Goal: Task Accomplishment & Management: Complete application form

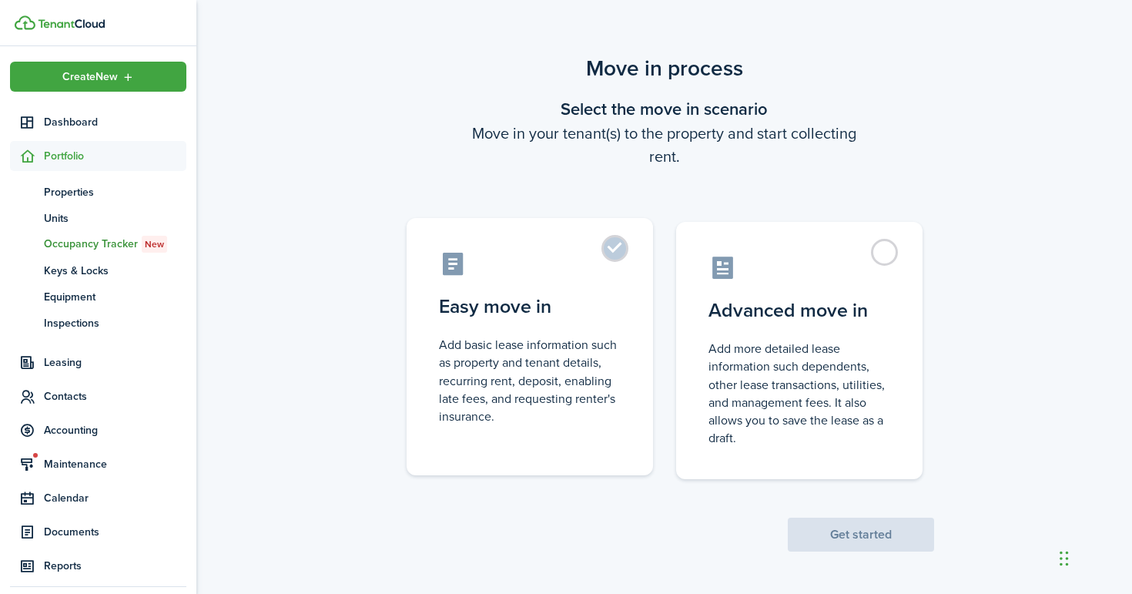
scroll to position [1, 0]
click at [615, 250] on label "Easy move in Add basic lease information such as property and tenant details, r…" at bounding box center [530, 347] width 246 height 257
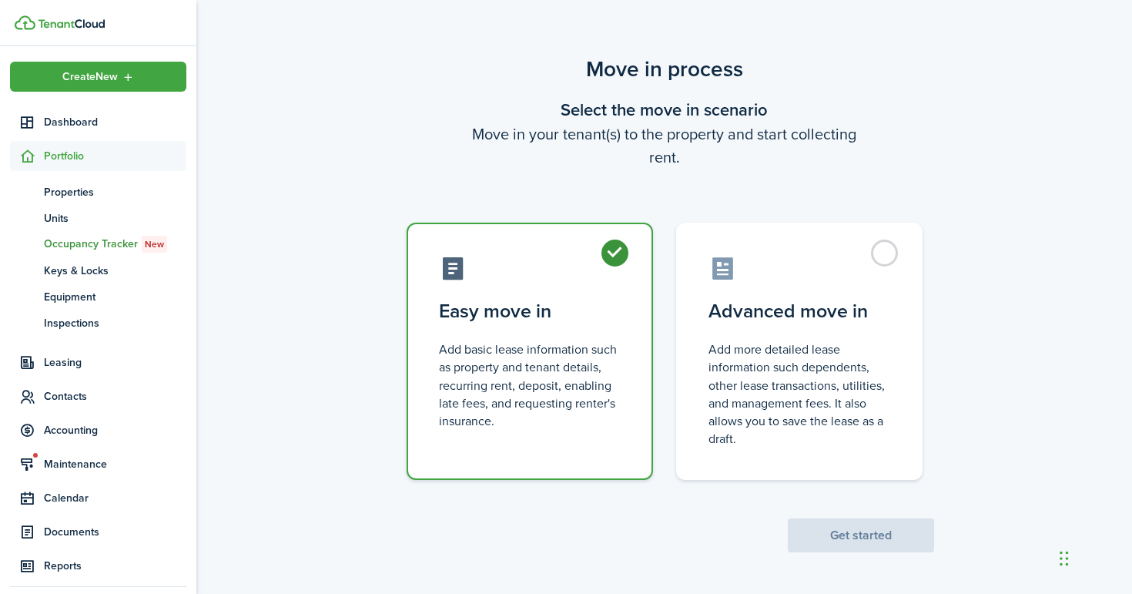
radio input "true"
click at [850, 535] on button "Get started" at bounding box center [861, 535] width 146 height 34
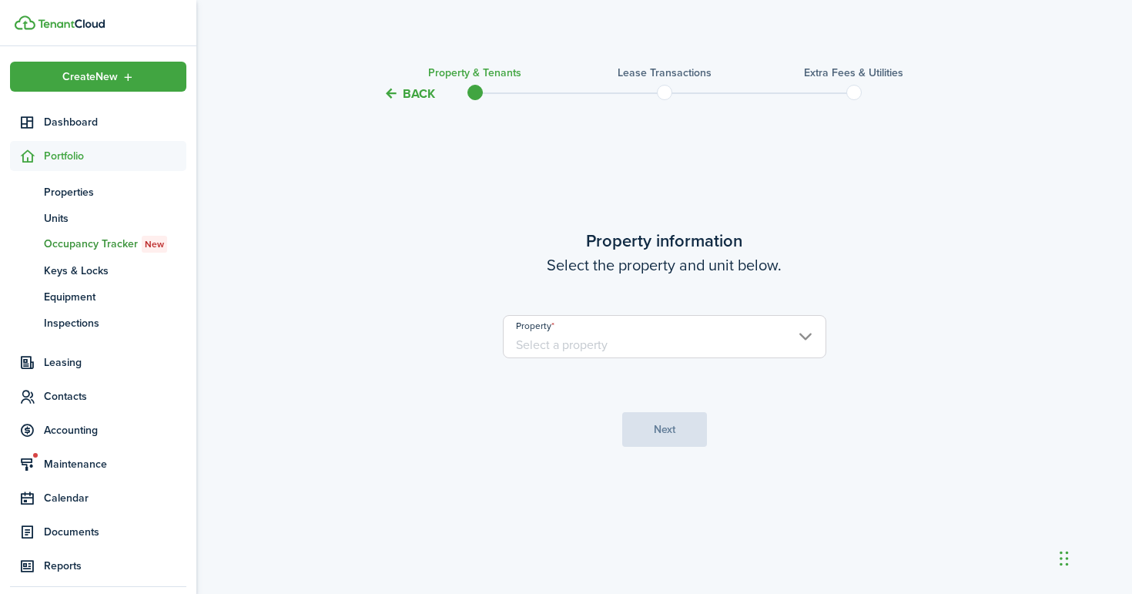
click at [625, 335] on input "Property" at bounding box center [664, 336] width 323 height 43
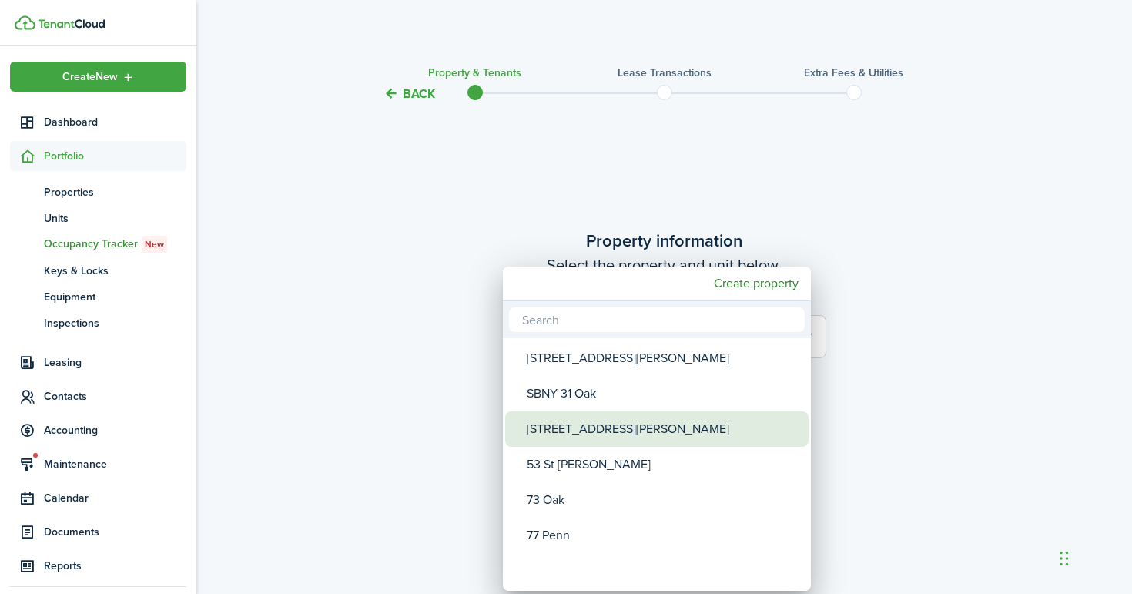
click at [598, 430] on div "[STREET_ADDRESS][PERSON_NAME]" at bounding box center [663, 428] width 273 height 35
type input "[STREET_ADDRESS][PERSON_NAME]"
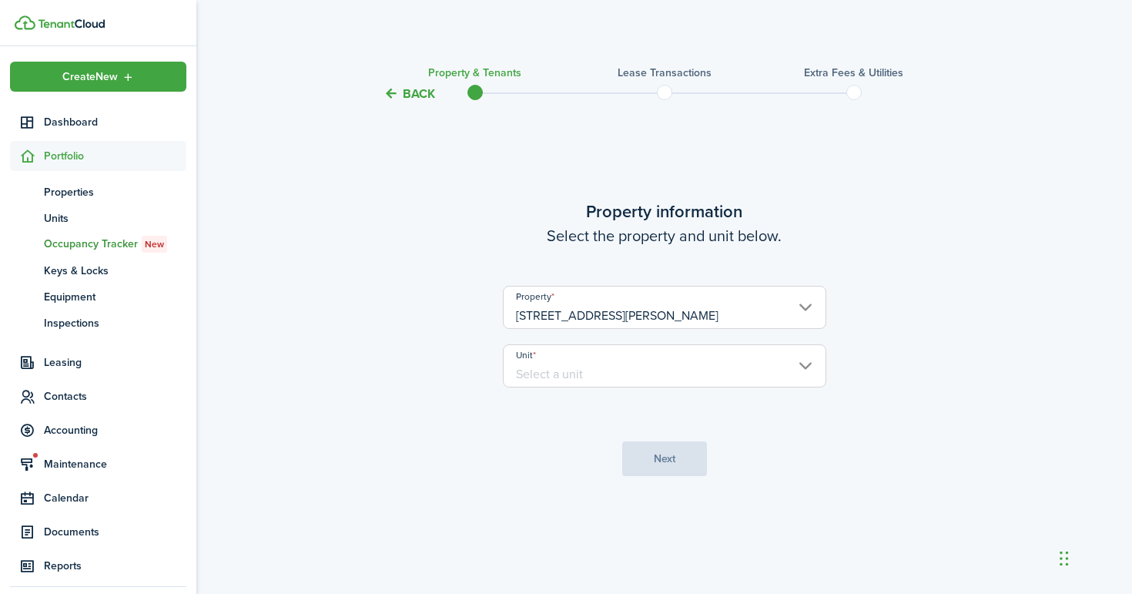
click at [575, 373] on input "Unit" at bounding box center [664, 365] width 323 height 43
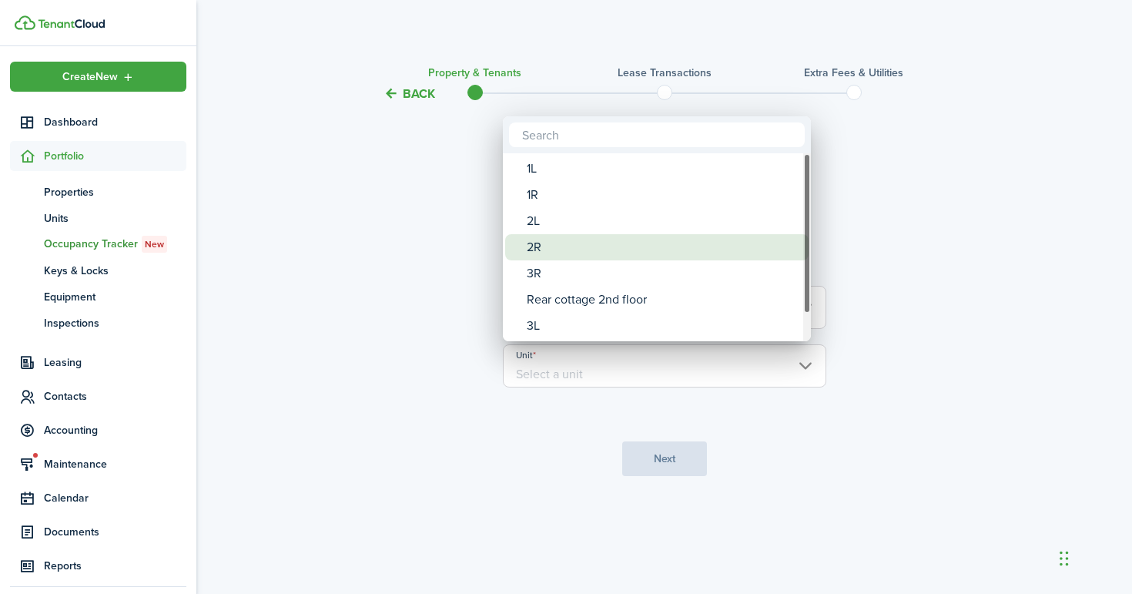
click at [568, 242] on div "2R" at bounding box center [663, 247] width 273 height 26
type input "2R"
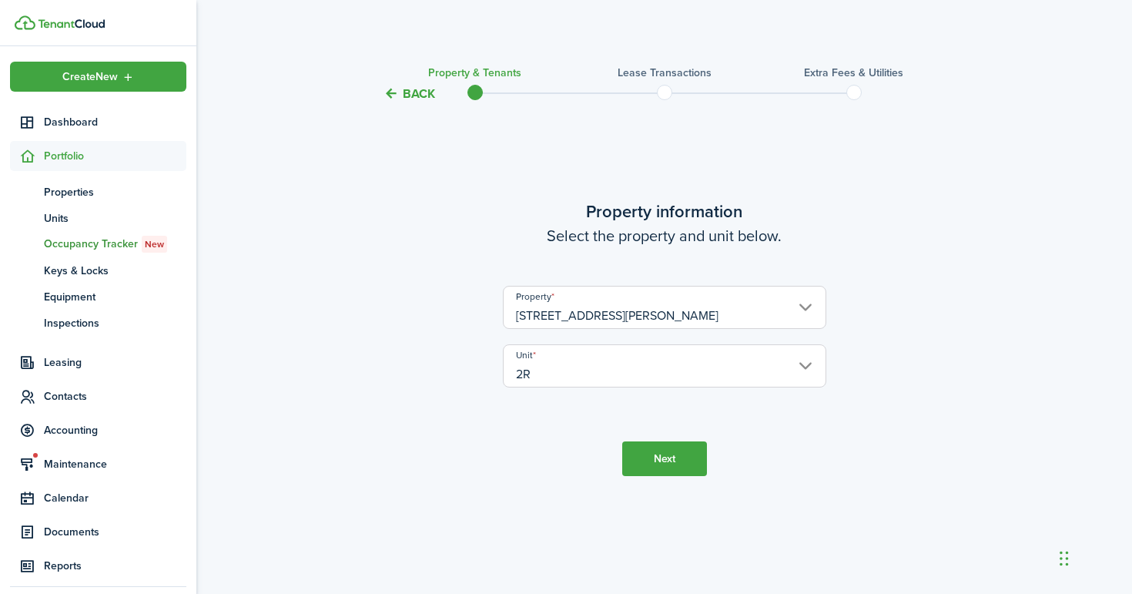
click at [658, 471] on button "Next" at bounding box center [664, 458] width 85 height 35
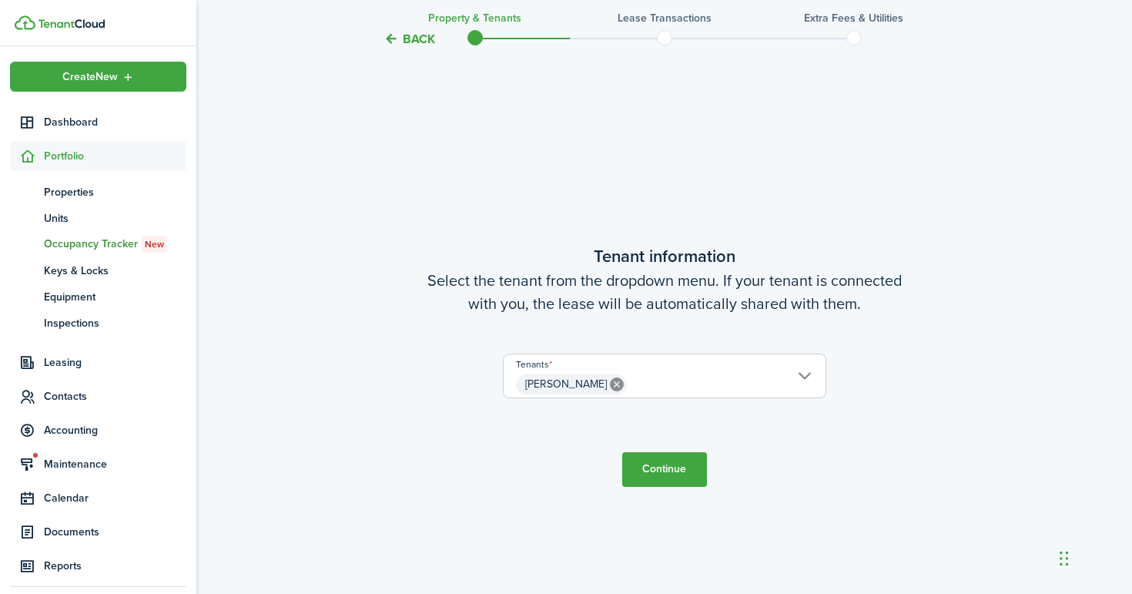
scroll to position [491, 0]
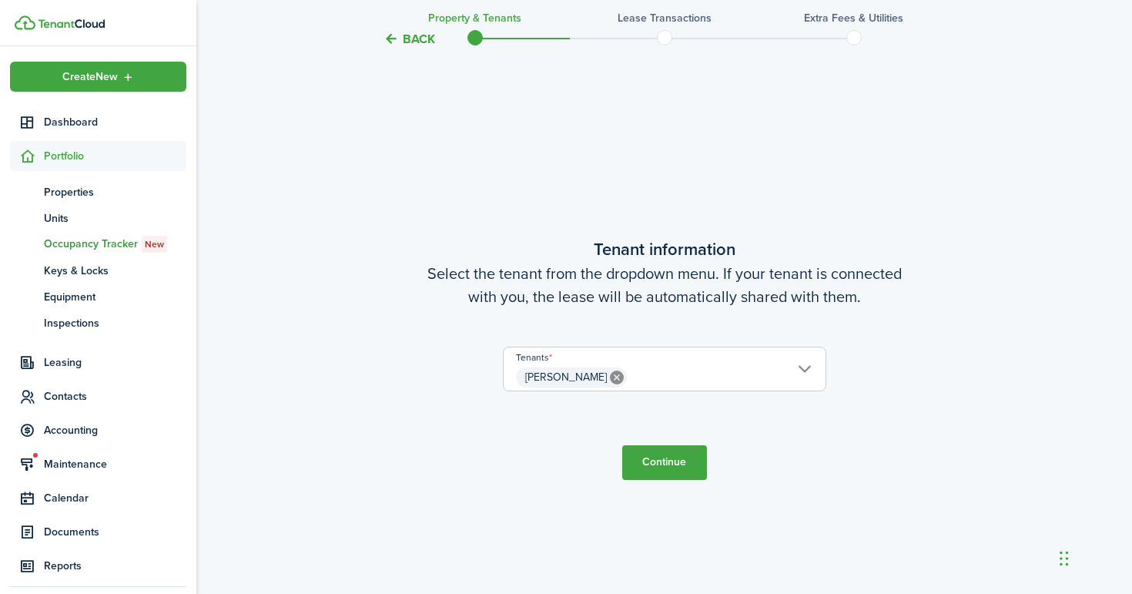
click at [742, 361] on input "[PERSON_NAME]" at bounding box center [665, 356] width 322 height 18
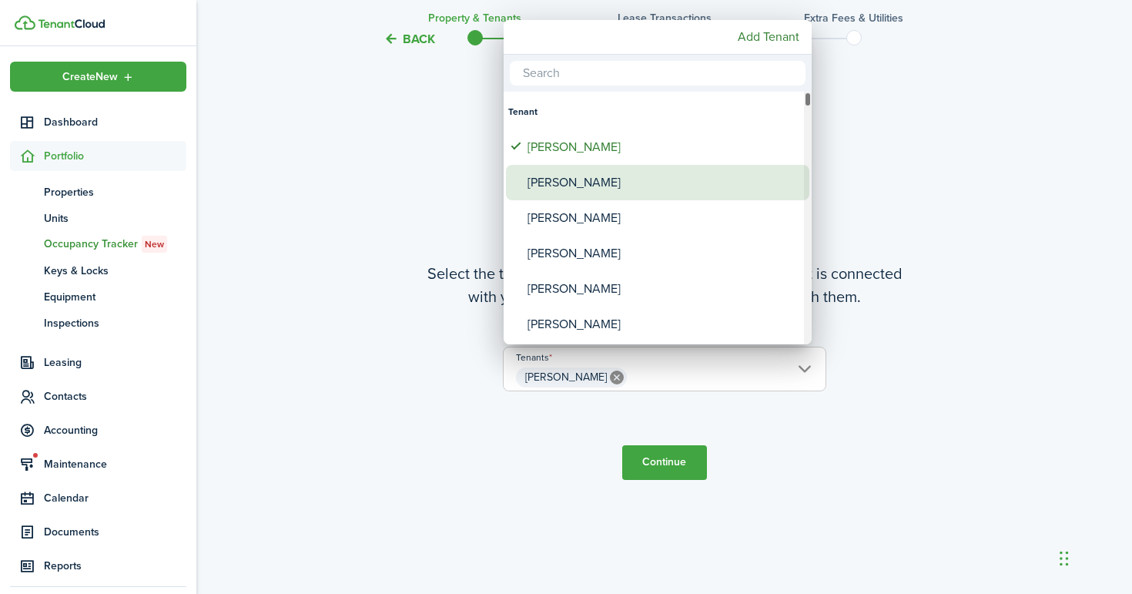
click at [572, 177] on div "[PERSON_NAME]" at bounding box center [664, 182] width 273 height 35
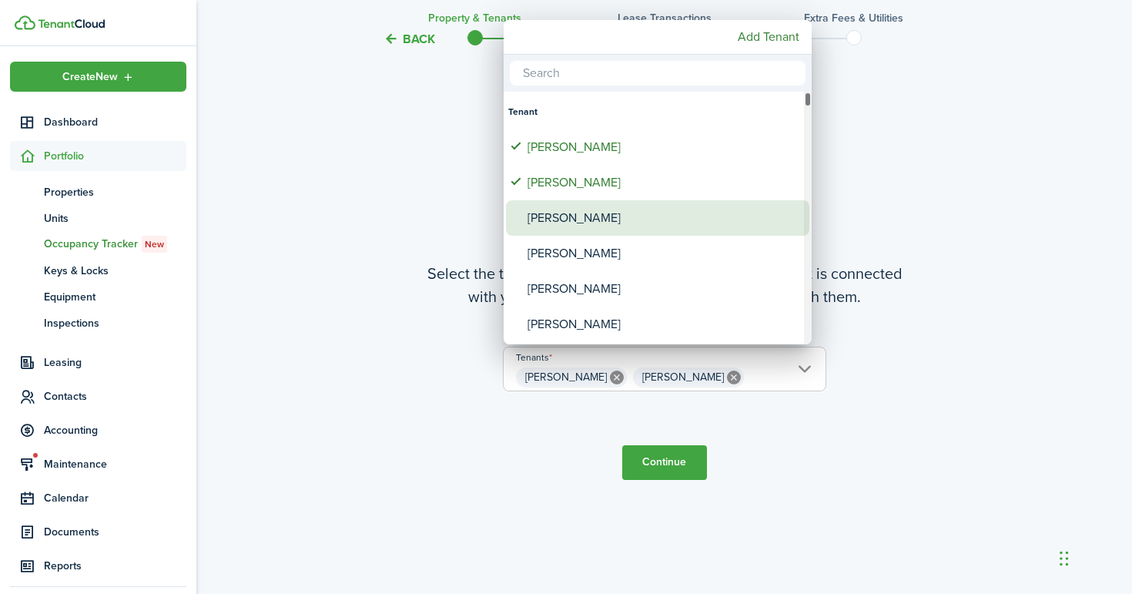
click at [563, 212] on div "[PERSON_NAME]" at bounding box center [664, 217] width 273 height 35
type input "[PERSON_NAME], [PERSON_NAME], [PERSON_NAME]"
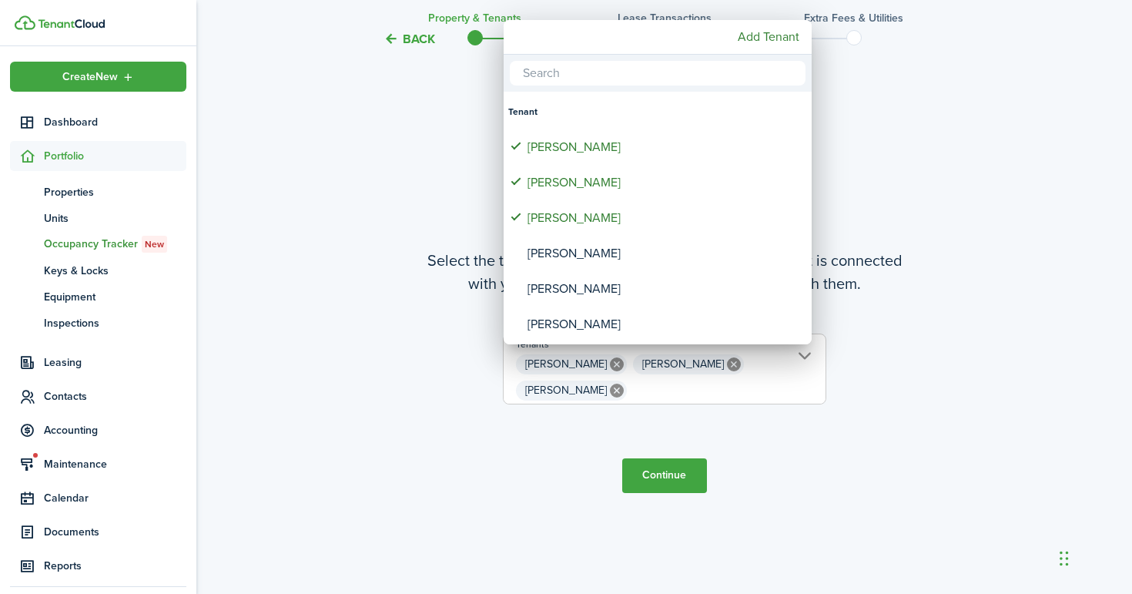
click at [689, 435] on div at bounding box center [566, 297] width 1379 height 840
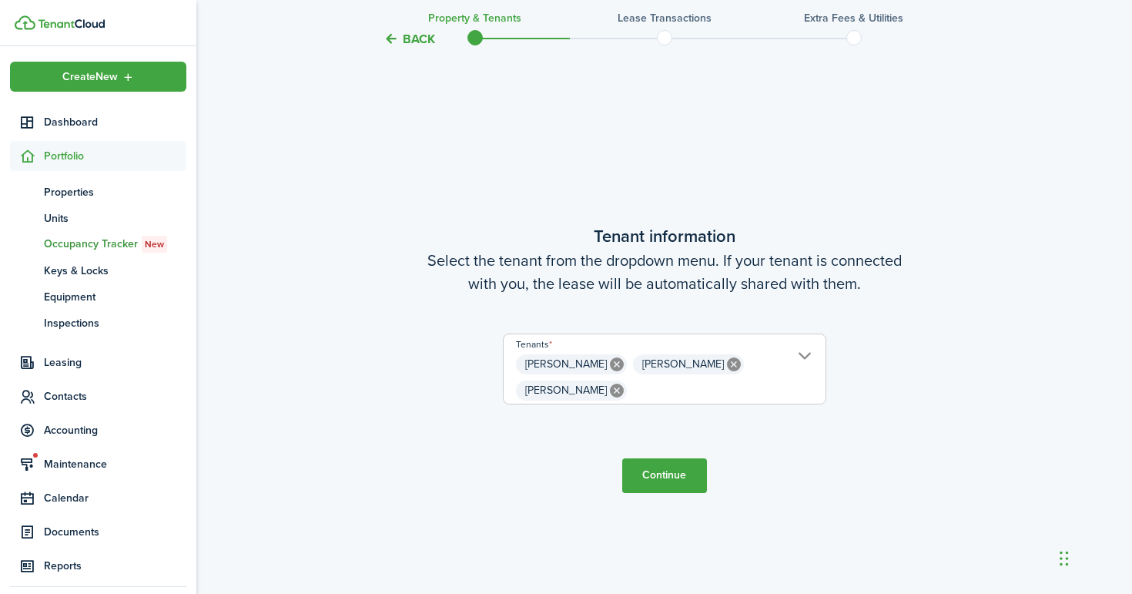
click at [665, 478] on button "Continue" at bounding box center [664, 475] width 85 height 35
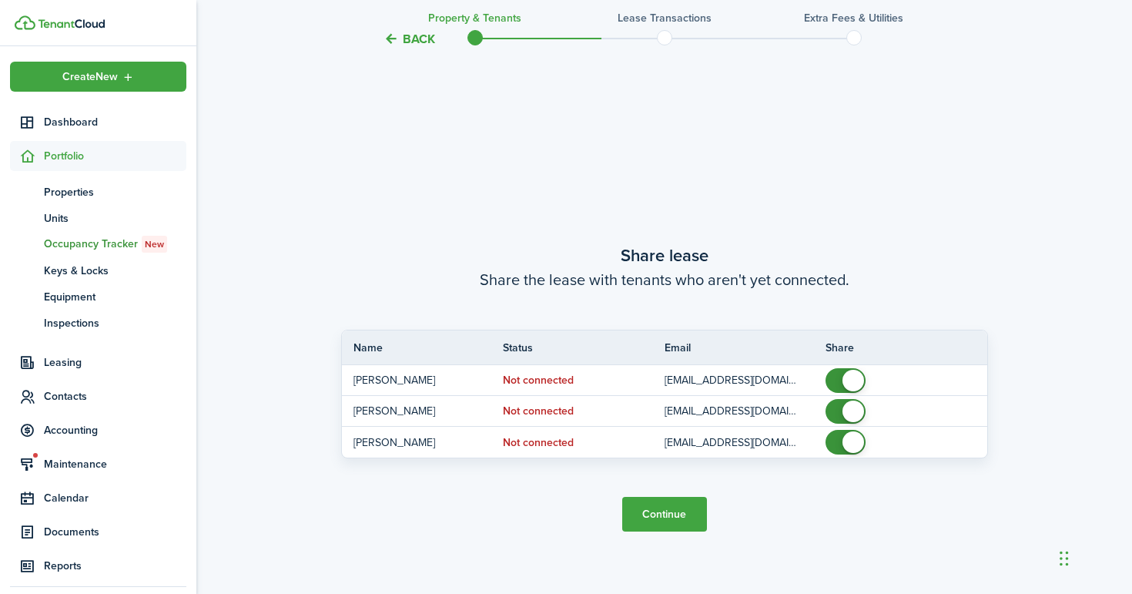
scroll to position [1084, 0]
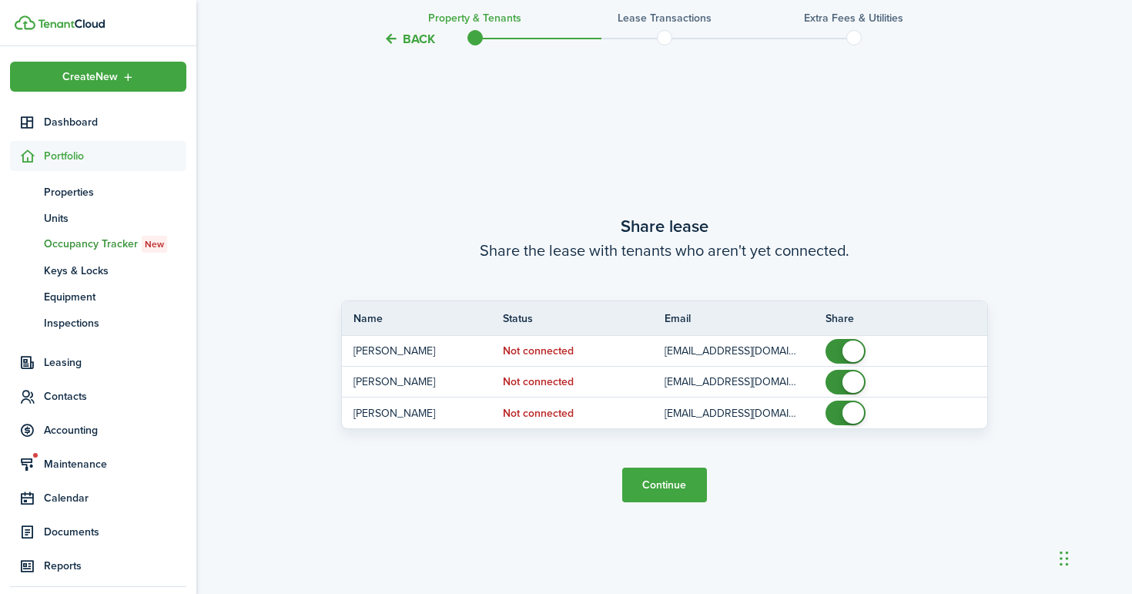
click at [681, 483] on button "Continue" at bounding box center [664, 484] width 85 height 35
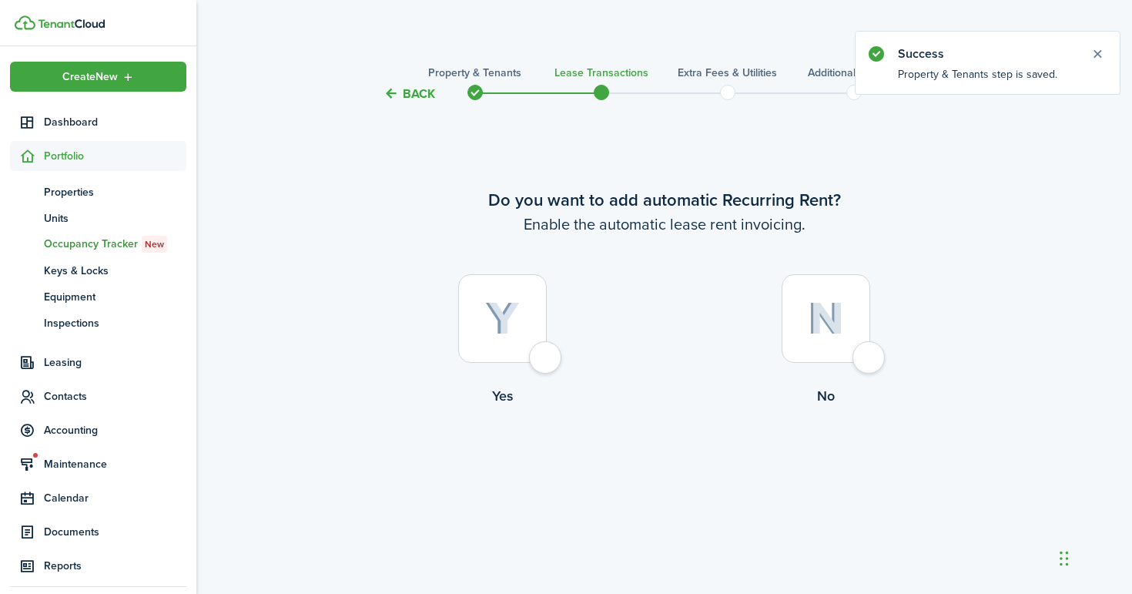
click at [547, 363] on div at bounding box center [502, 318] width 89 height 89
radio input "true"
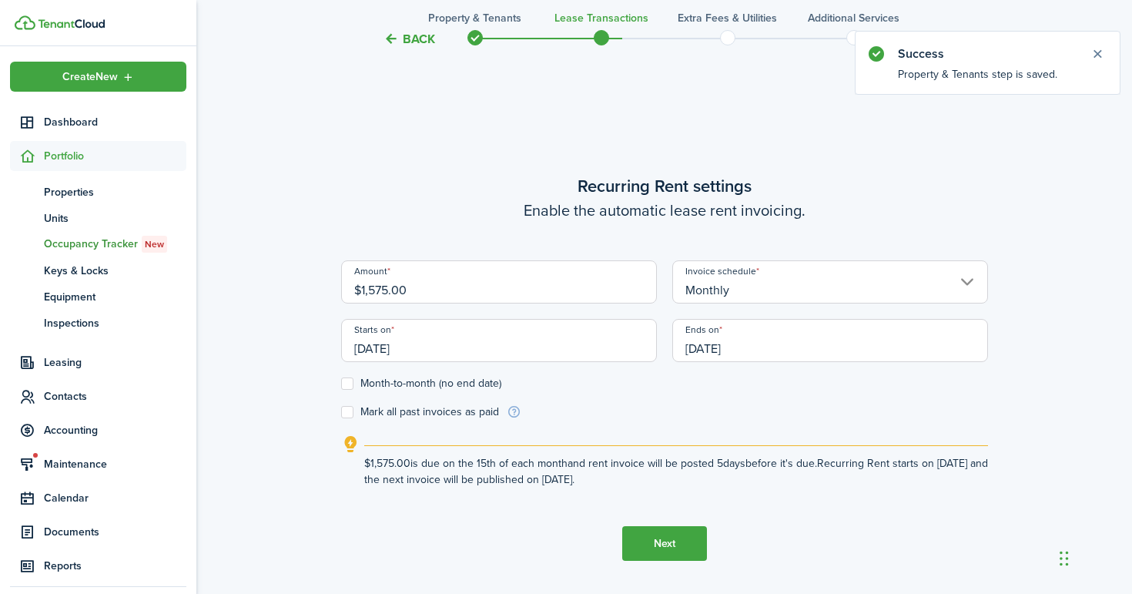
scroll to position [491, 0]
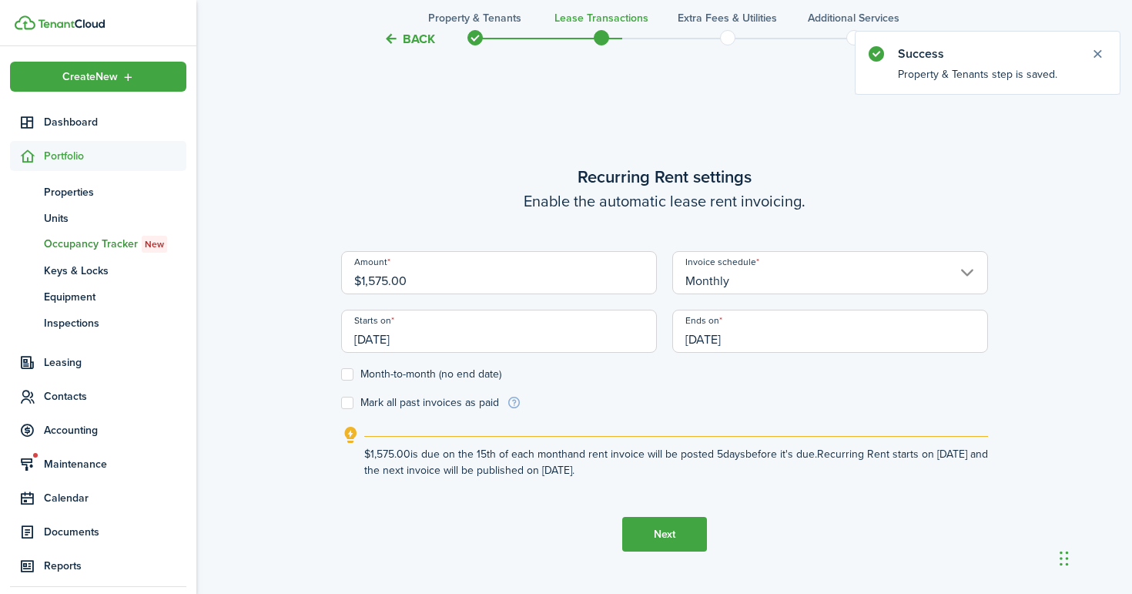
click at [429, 280] on input "$1,575.00" at bounding box center [499, 272] width 316 height 43
click at [435, 340] on input "[DATE]" at bounding box center [499, 331] width 316 height 43
type input "$1,875.00"
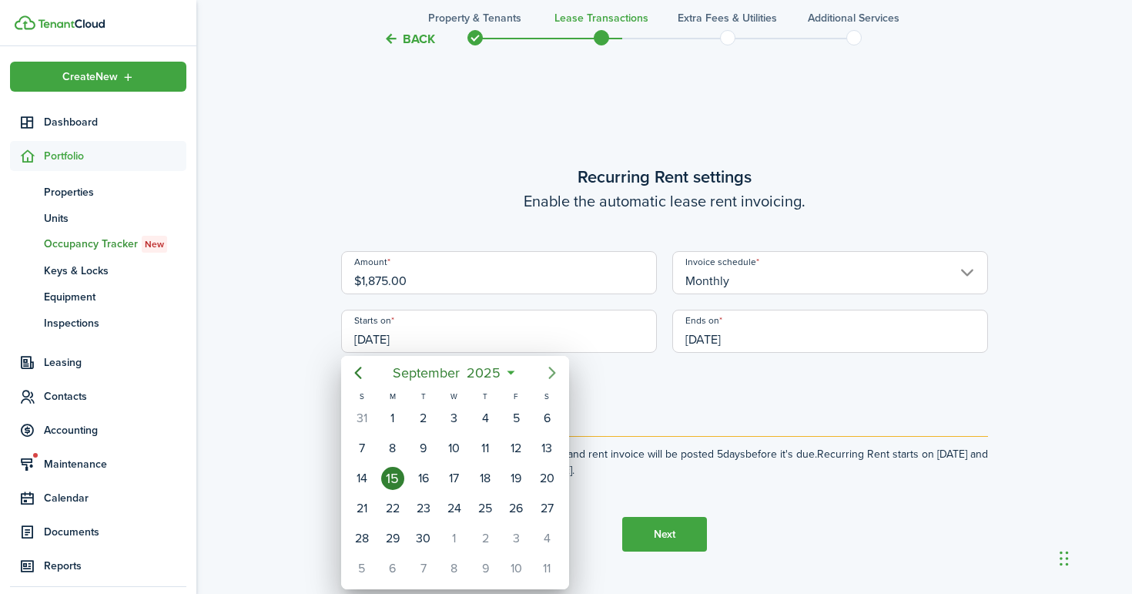
click at [555, 367] on icon "Next page" at bounding box center [552, 373] width 18 height 18
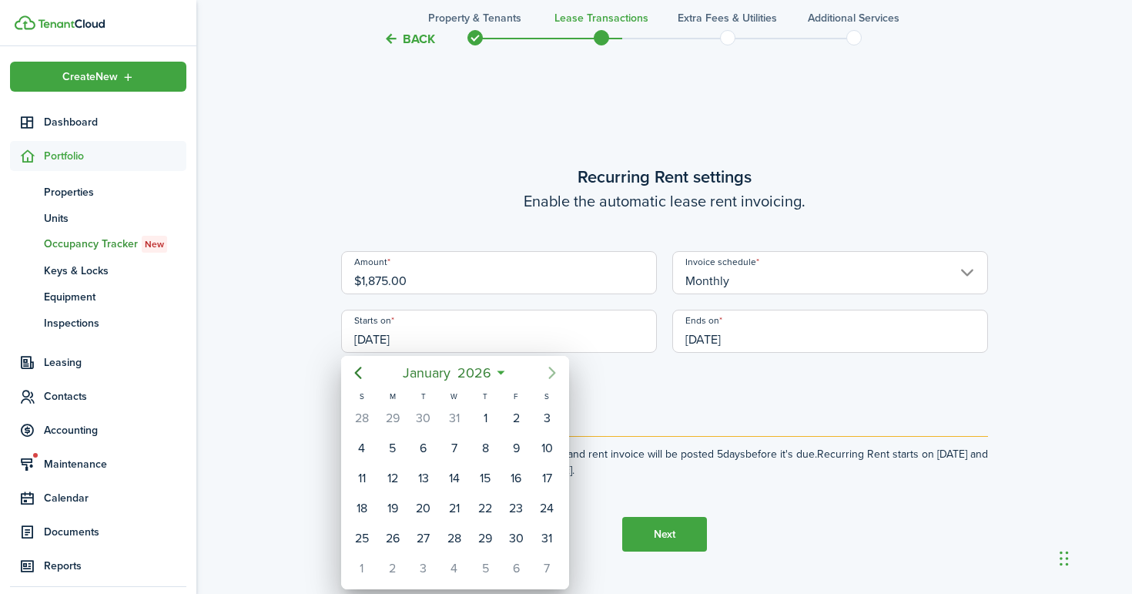
click at [555, 367] on icon "Next page" at bounding box center [552, 373] width 18 height 18
click at [387, 405] on div "[DATE]" at bounding box center [392, 418] width 31 height 29
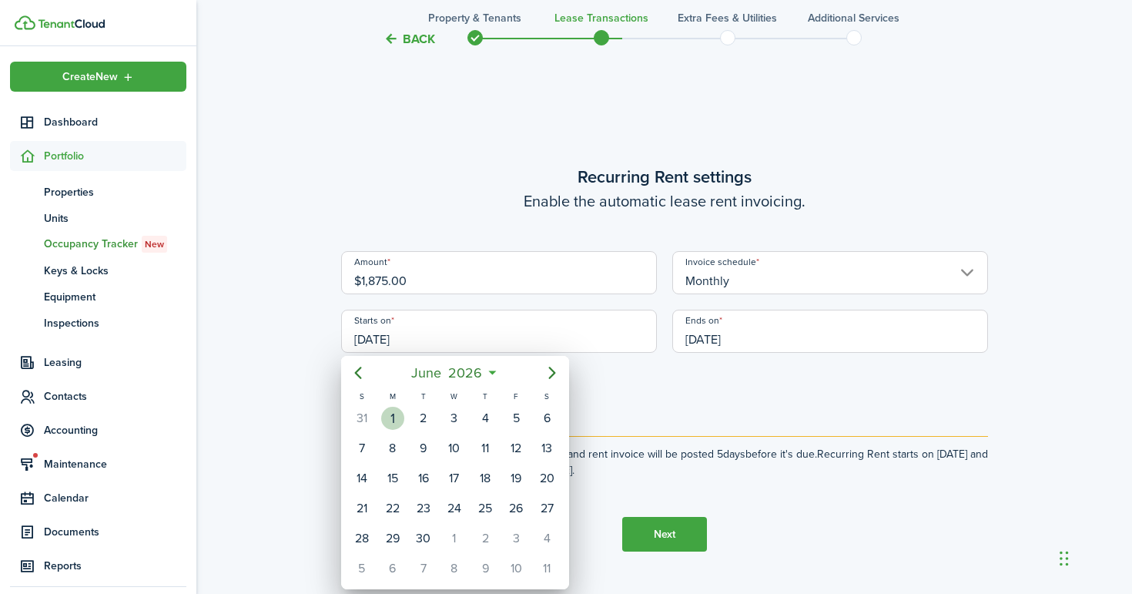
type input "[DATE]"
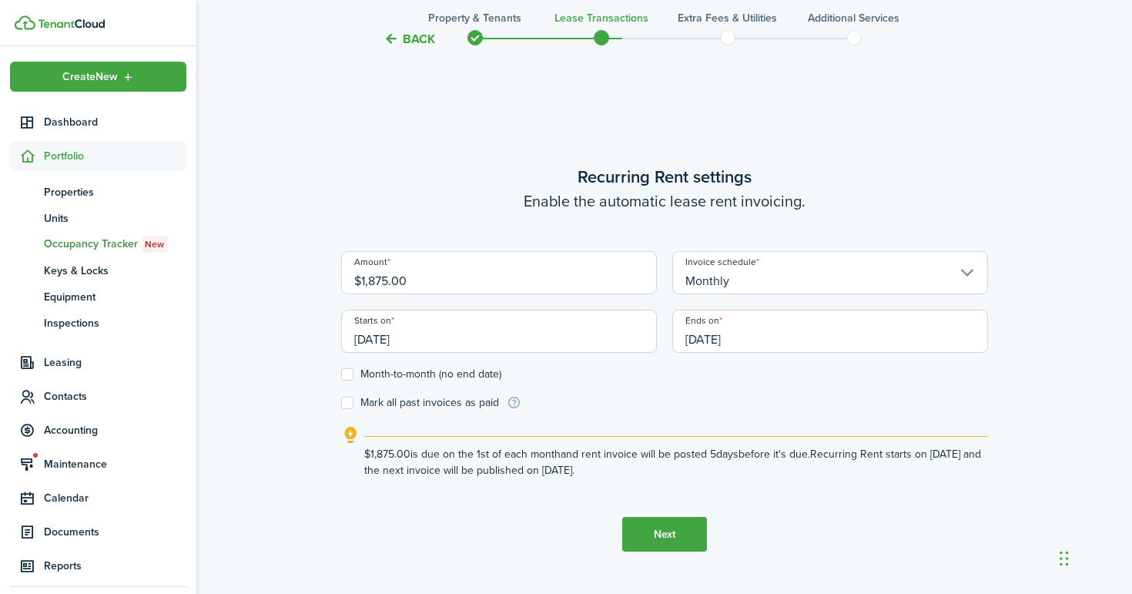
click at [728, 340] on input "[DATE]" at bounding box center [830, 331] width 316 height 43
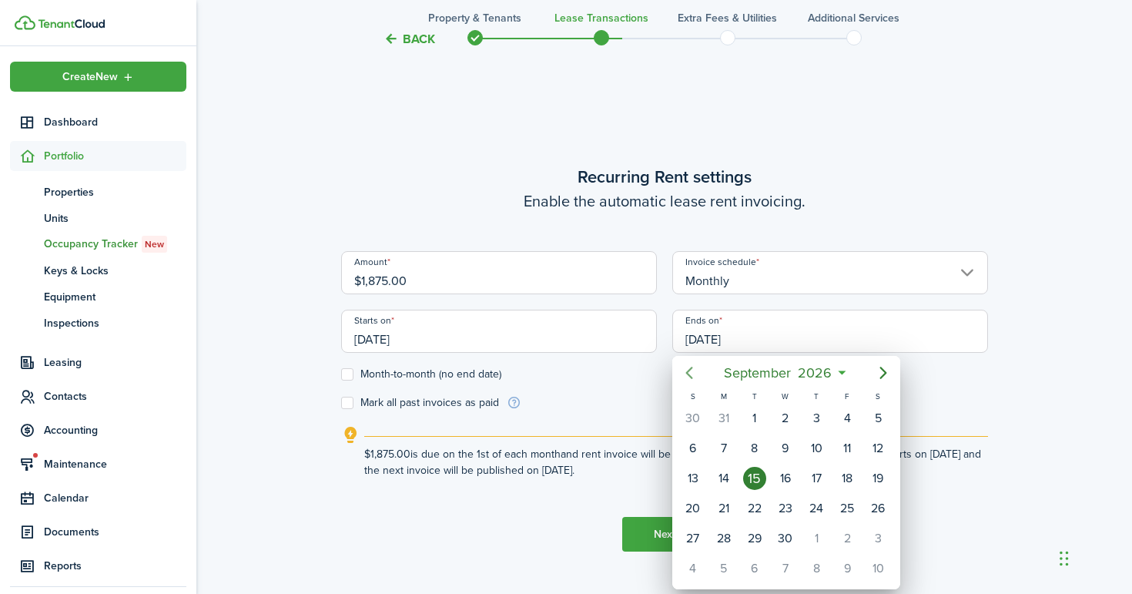
click at [689, 373] on icon "Previous page" at bounding box center [689, 373] width 18 height 18
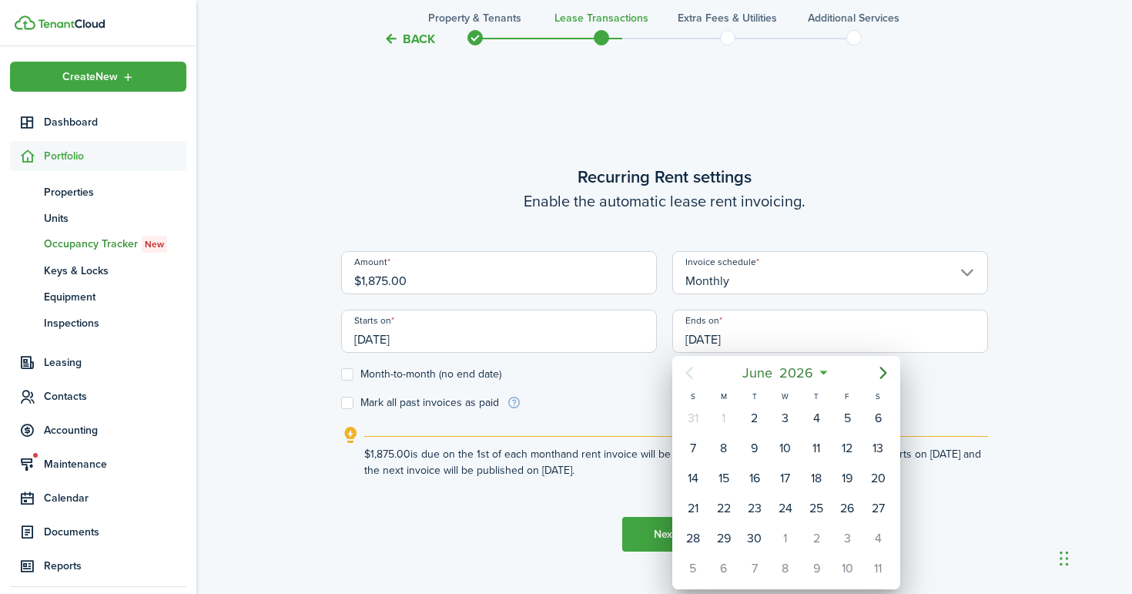
click at [691, 374] on icon "Previous page" at bounding box center [689, 373] width 18 height 18
click at [882, 366] on icon "Next page" at bounding box center [883, 373] width 18 height 18
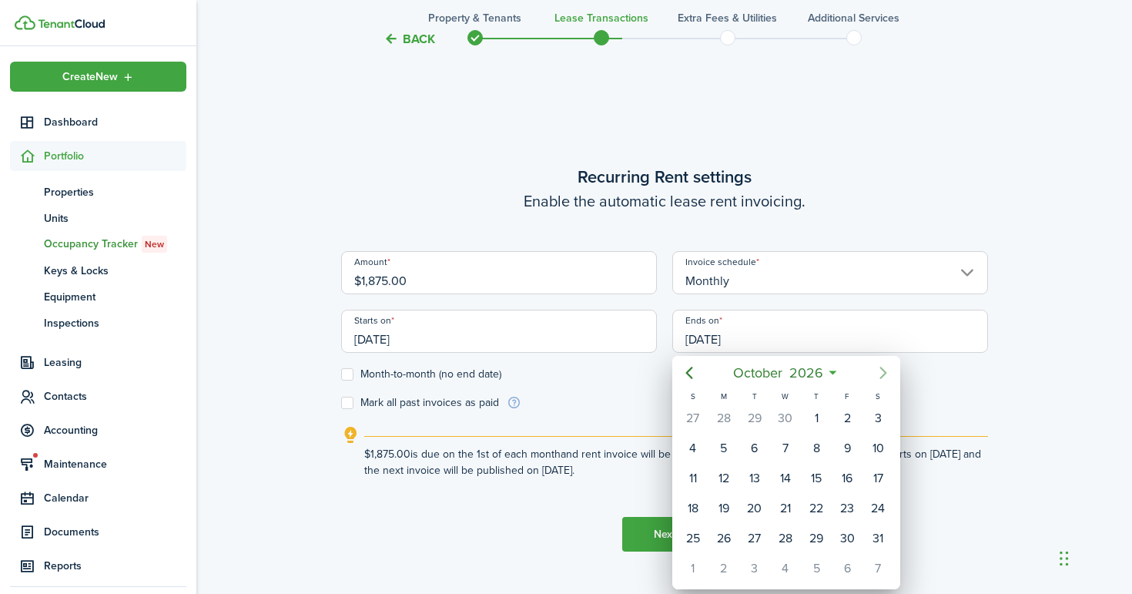
click at [882, 366] on icon "Next page" at bounding box center [883, 373] width 18 height 18
click at [881, 366] on icon "Next page" at bounding box center [883, 373] width 18 height 18
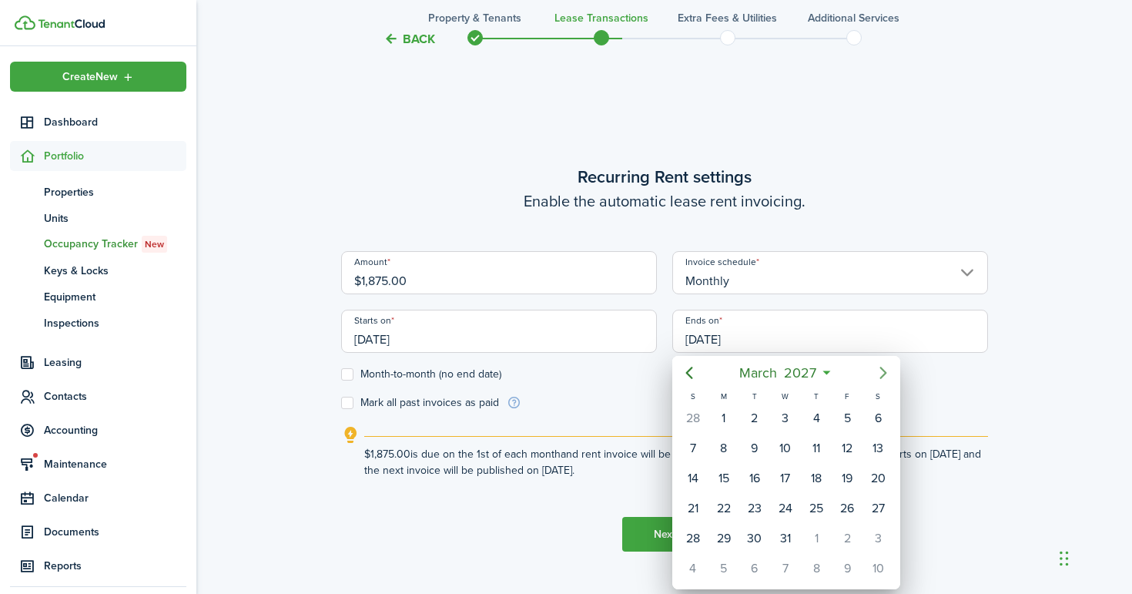
click at [881, 366] on icon "Next page" at bounding box center [883, 373] width 18 height 18
click at [753, 529] on div "25" at bounding box center [754, 538] width 23 height 23
type input "[DATE]"
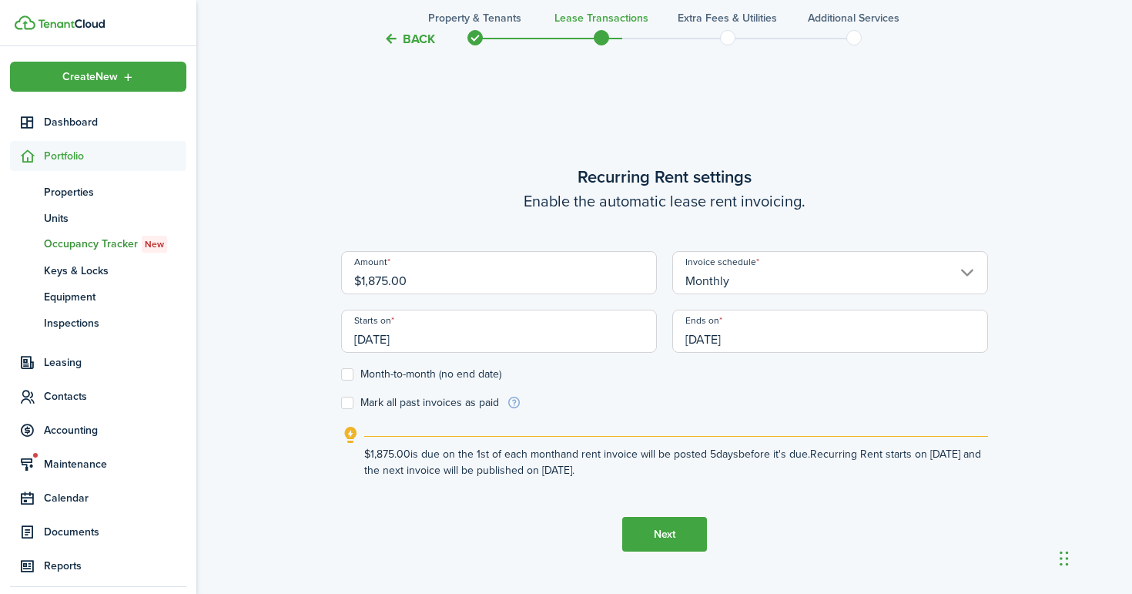
click at [661, 530] on button "Next" at bounding box center [664, 534] width 85 height 35
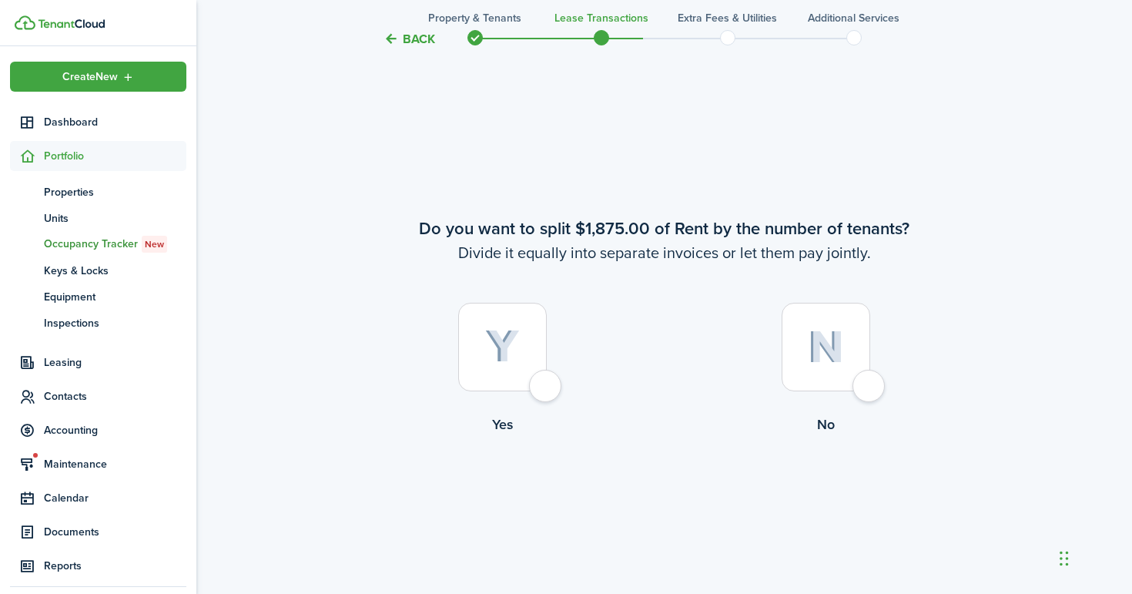
scroll to position [1084, 0]
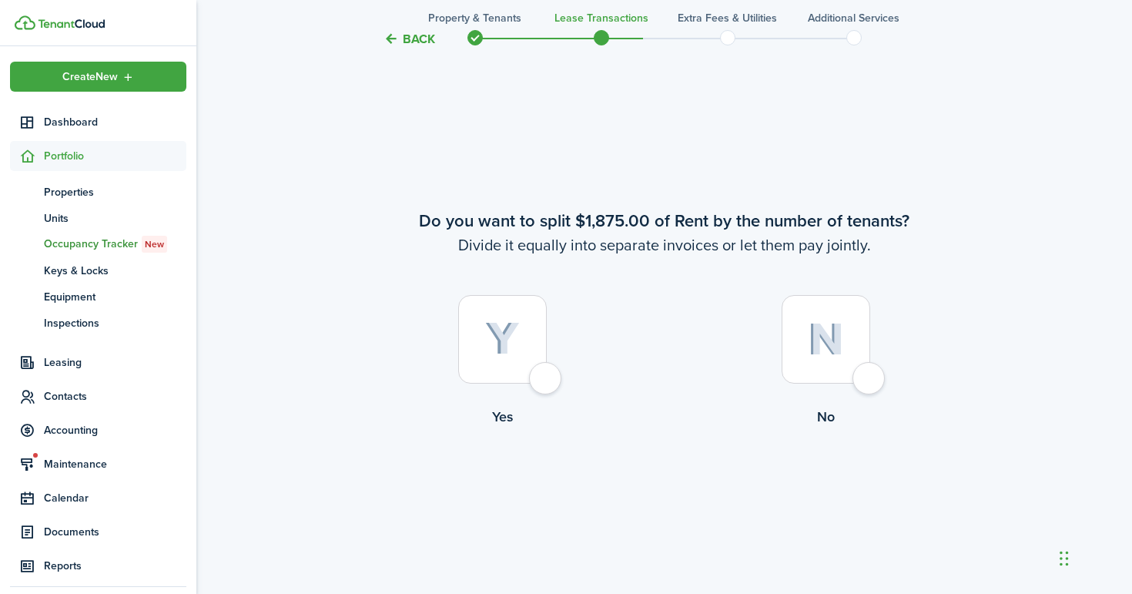
click at [538, 384] on div at bounding box center [502, 339] width 89 height 89
radio input "true"
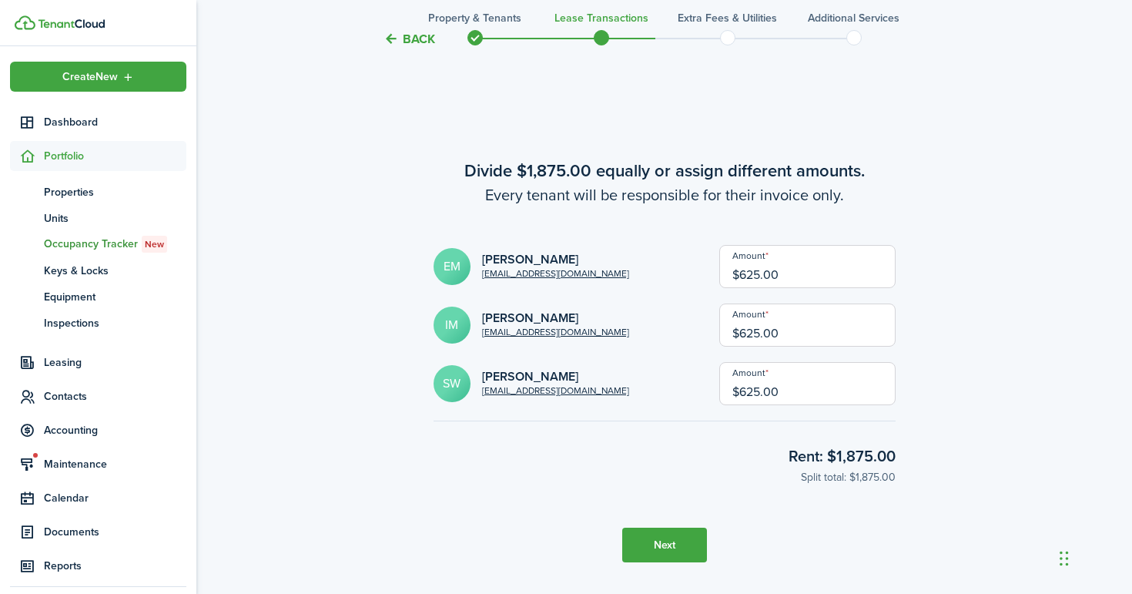
scroll to position [1678, 0]
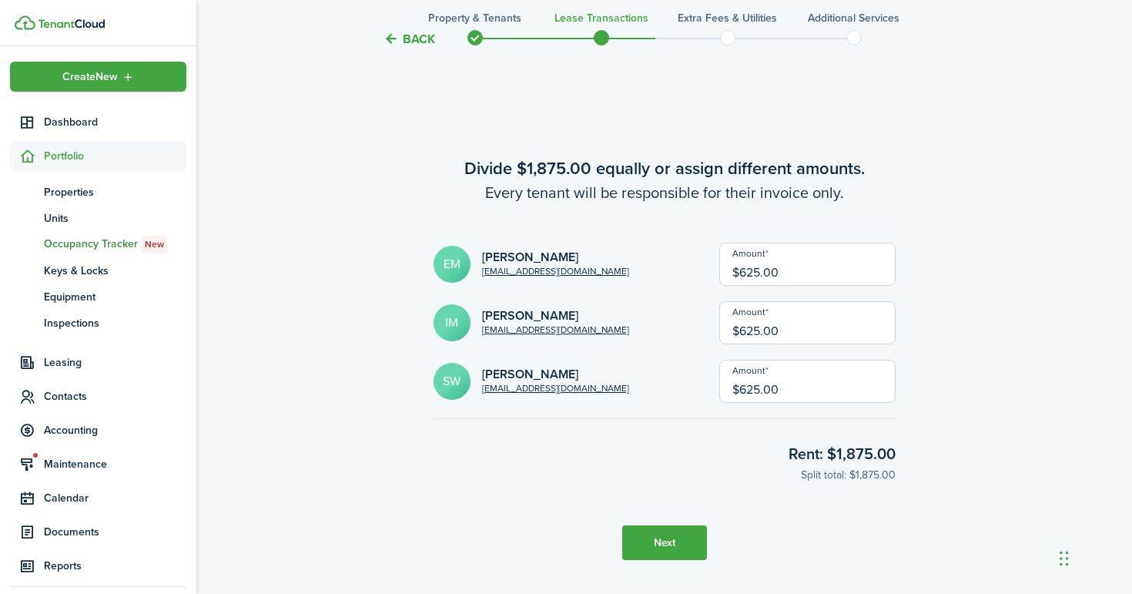
click at [638, 538] on button "Next" at bounding box center [664, 542] width 85 height 35
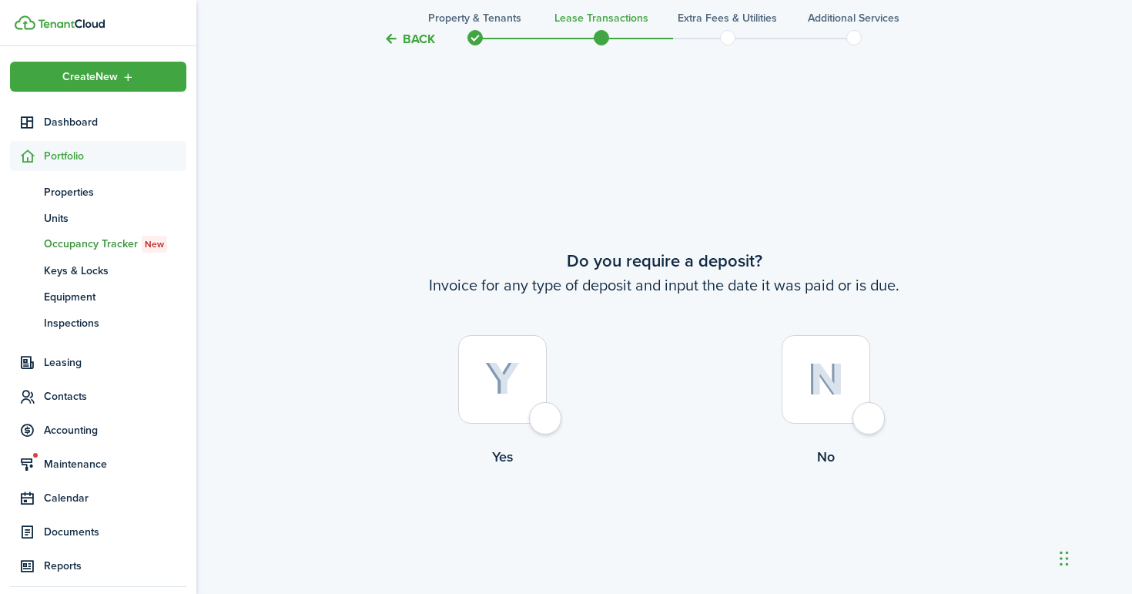
scroll to position [2272, 0]
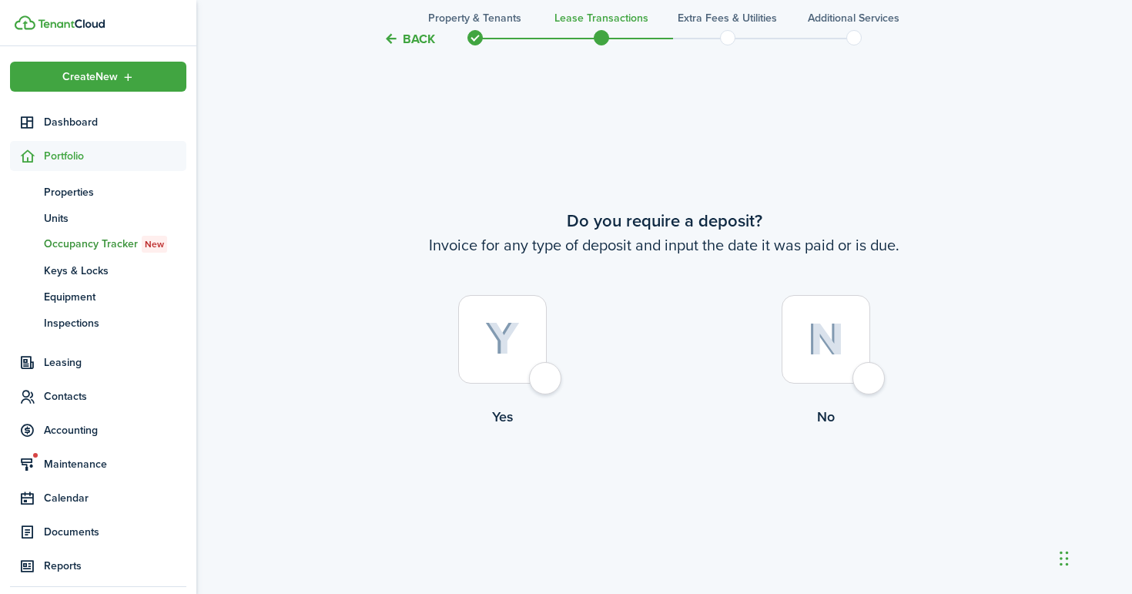
click at [541, 369] on div at bounding box center [502, 339] width 89 height 89
radio input "true"
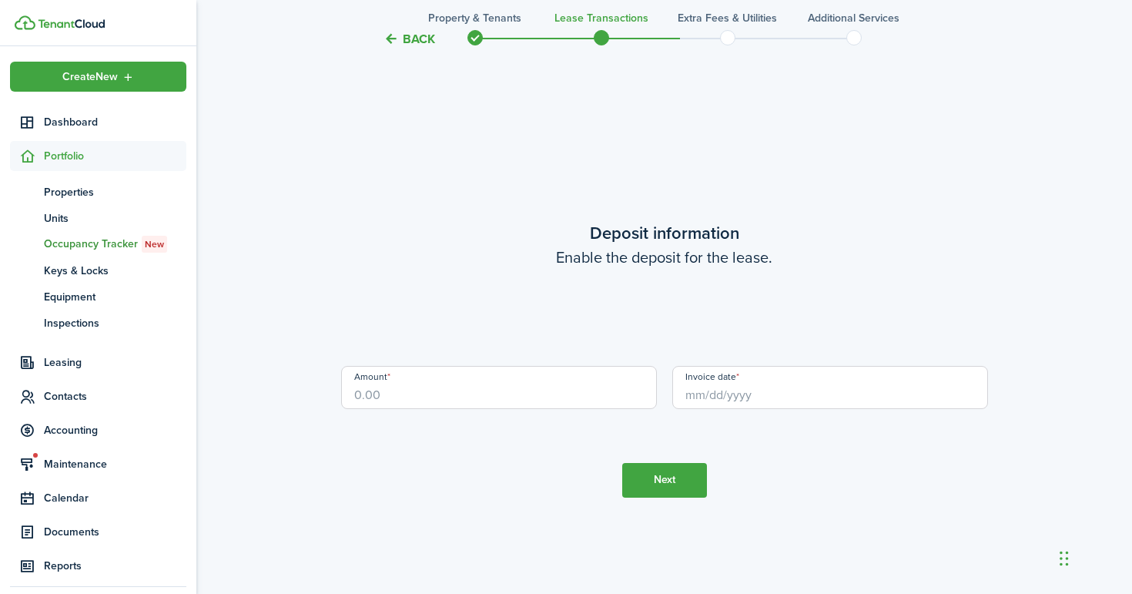
scroll to position [2866, 0]
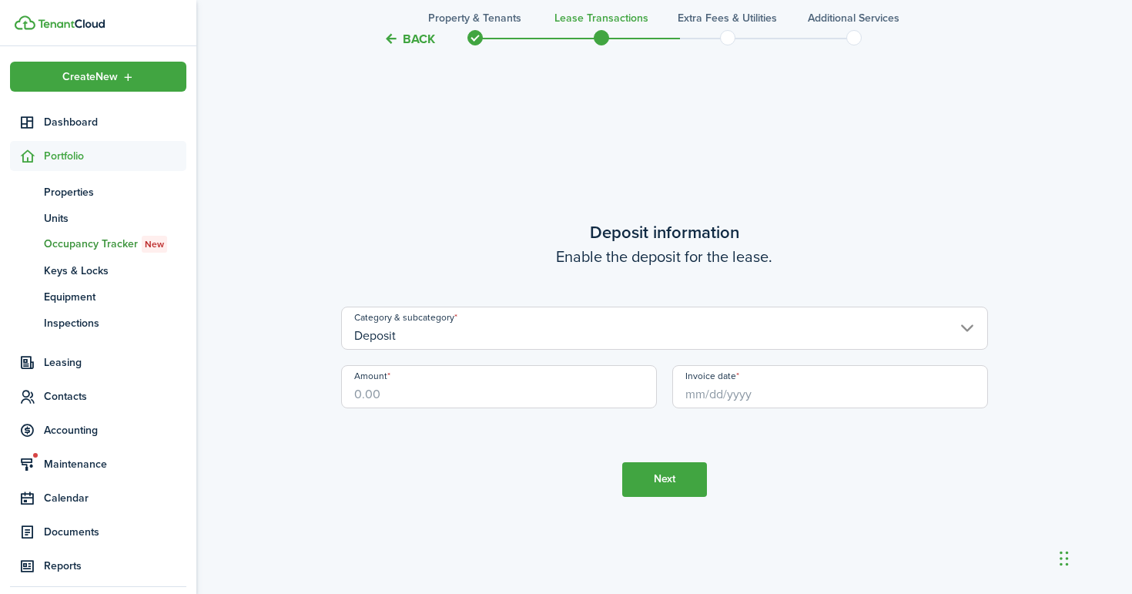
click at [496, 391] on input "Amount" at bounding box center [499, 386] width 316 height 43
click at [745, 390] on input "Invoice date" at bounding box center [830, 386] width 316 height 43
type input "$1,875.00"
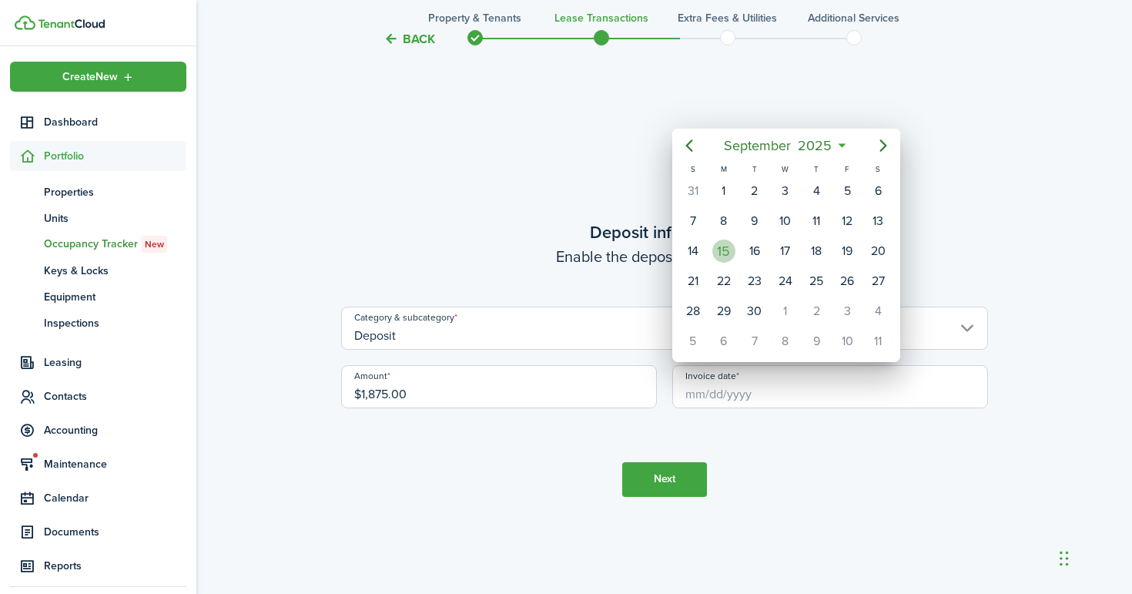
click at [724, 251] on div "15" at bounding box center [723, 251] width 23 height 23
type input "[DATE]"
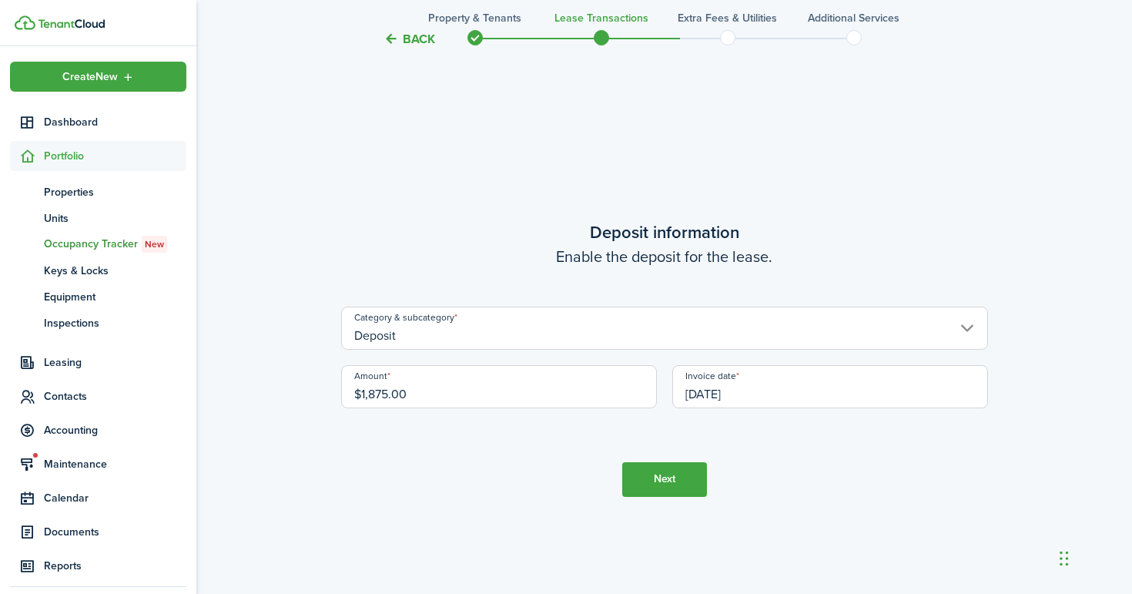
click at [679, 474] on button "Next" at bounding box center [664, 479] width 85 height 35
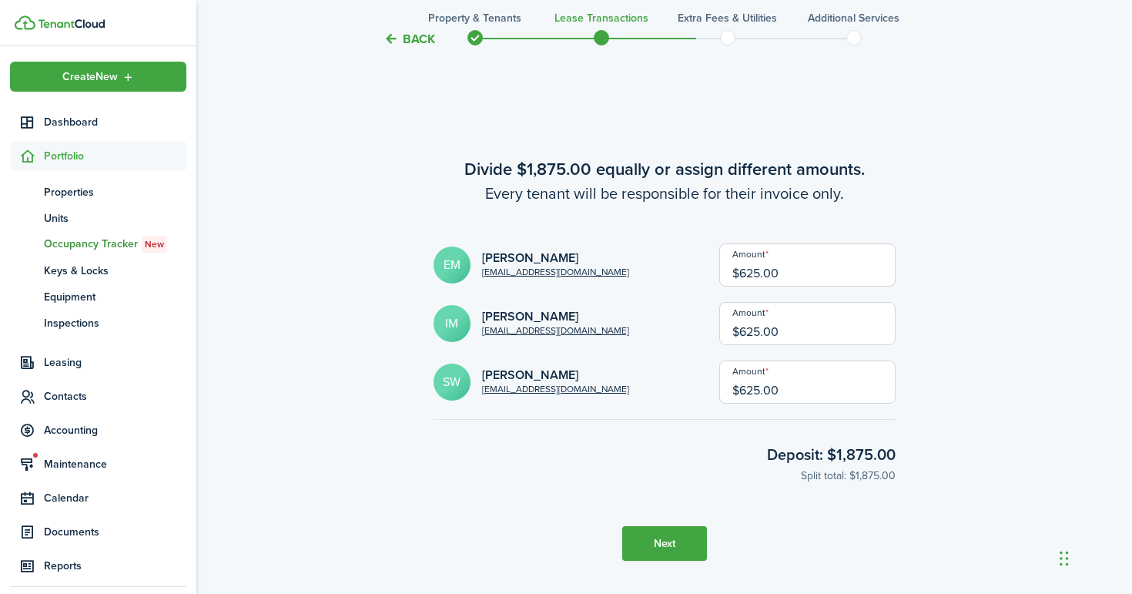
scroll to position [3460, 0]
click at [672, 541] on button "Next" at bounding box center [664, 542] width 85 height 35
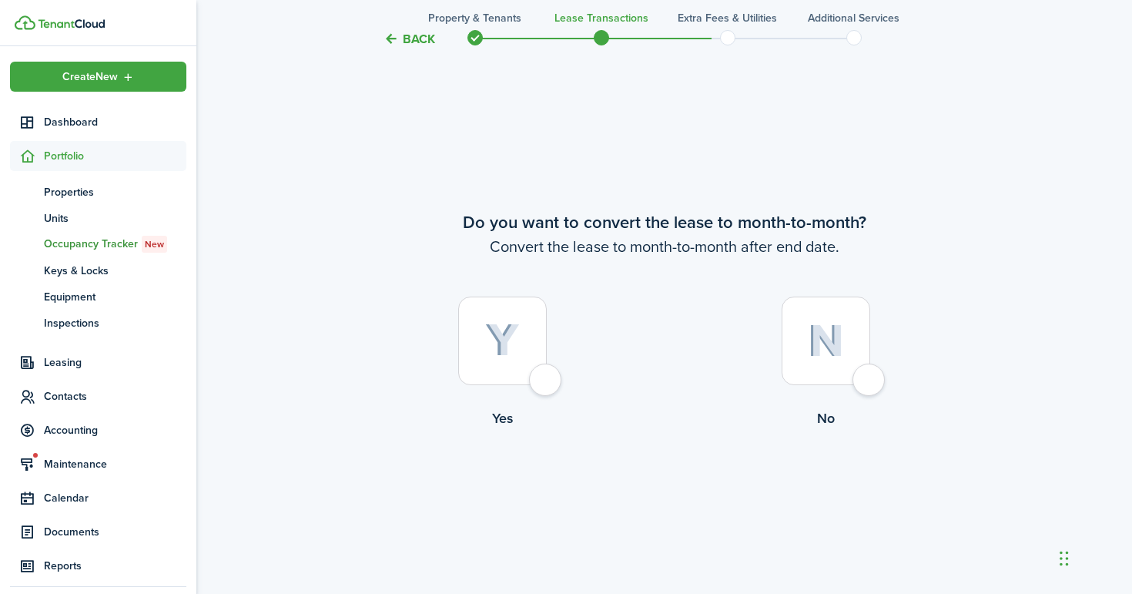
scroll to position [4053, 0]
click at [538, 384] on div at bounding box center [502, 339] width 89 height 89
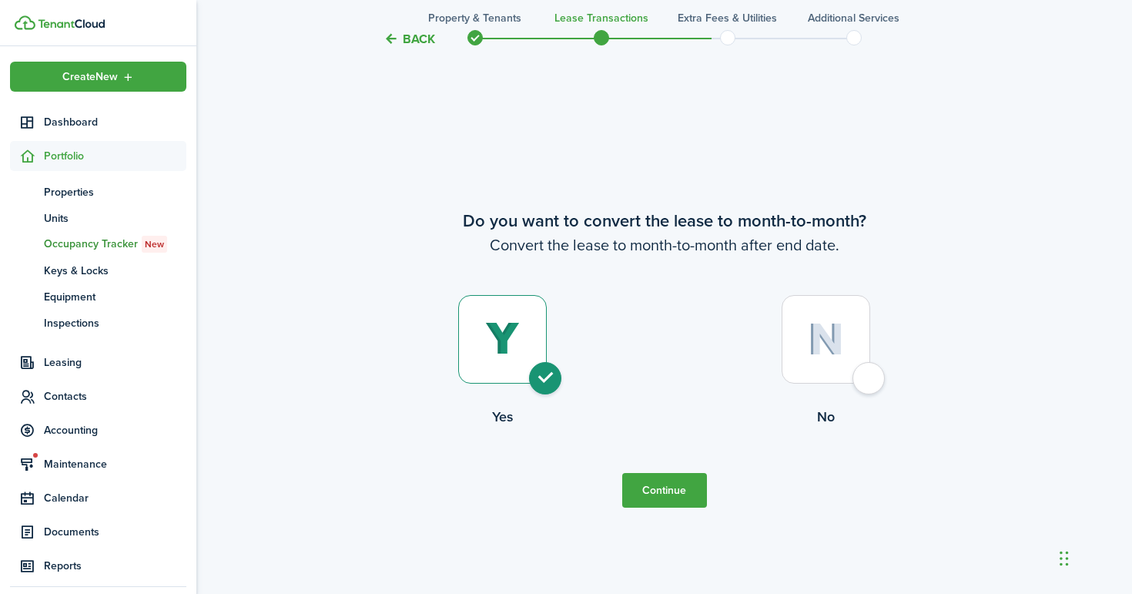
click at [886, 381] on label "No" at bounding box center [826, 364] width 323 height 139
radio input "false"
radio input "true"
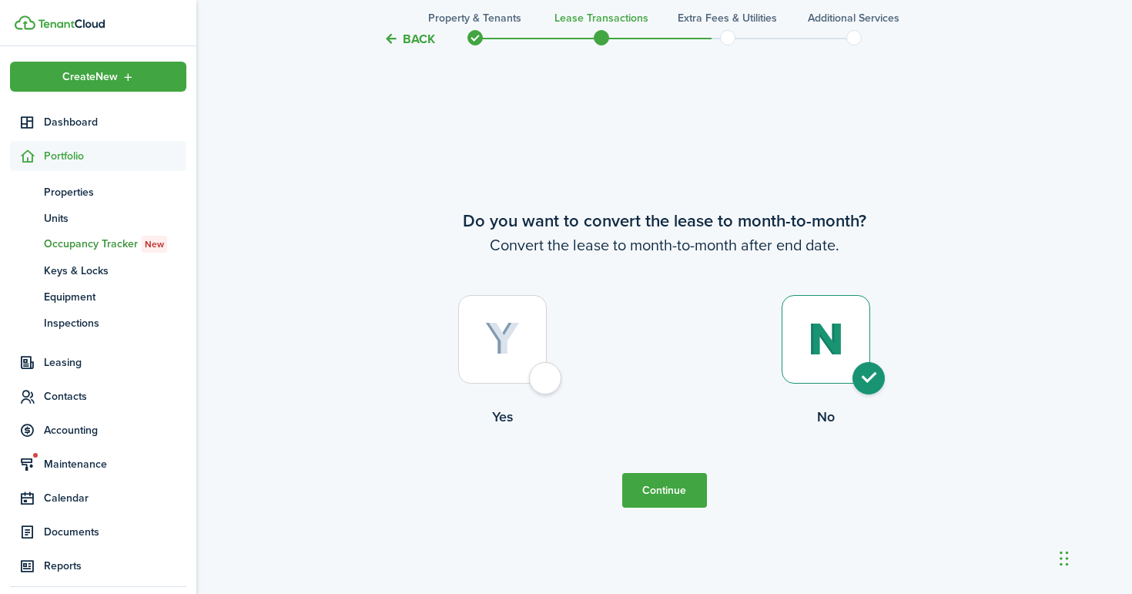
click at [684, 483] on button "Continue" at bounding box center [664, 490] width 85 height 35
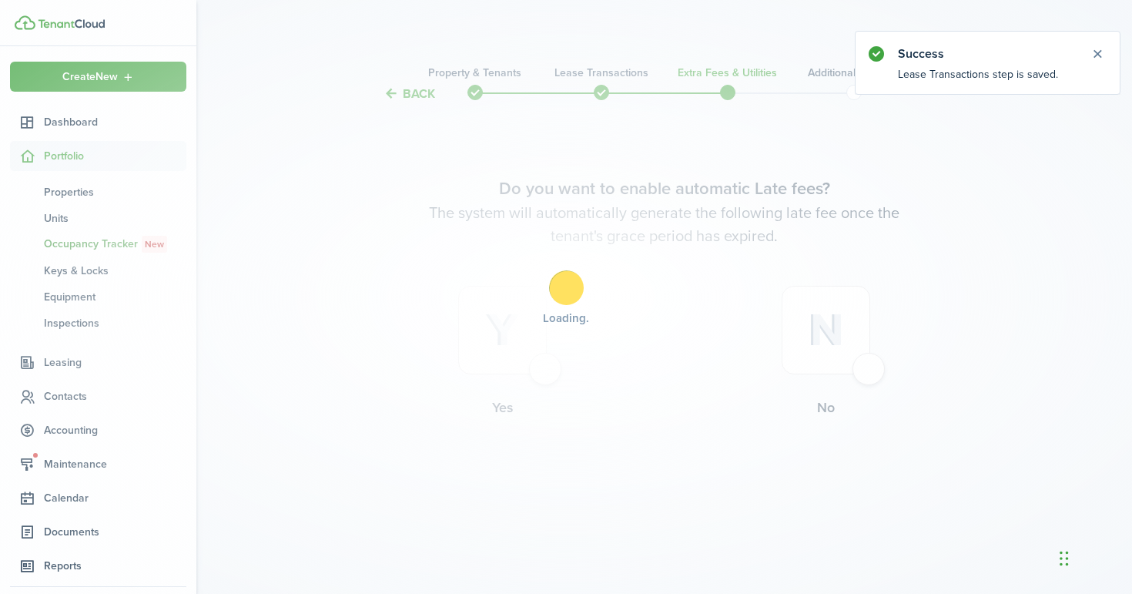
scroll to position [0, 0]
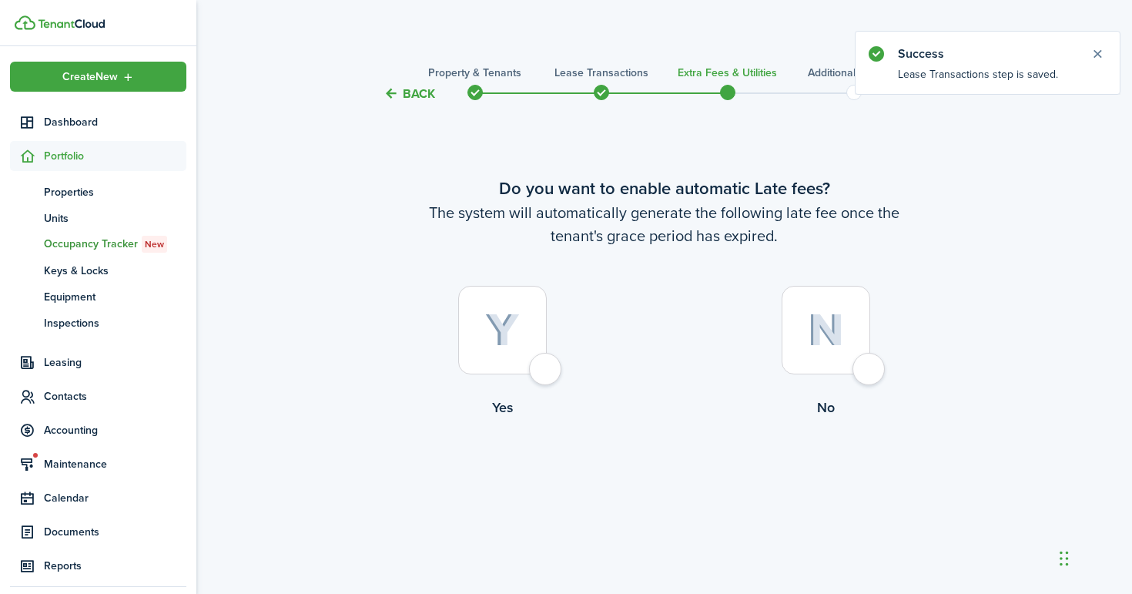
click at [540, 369] on div at bounding box center [502, 330] width 89 height 89
radio input "true"
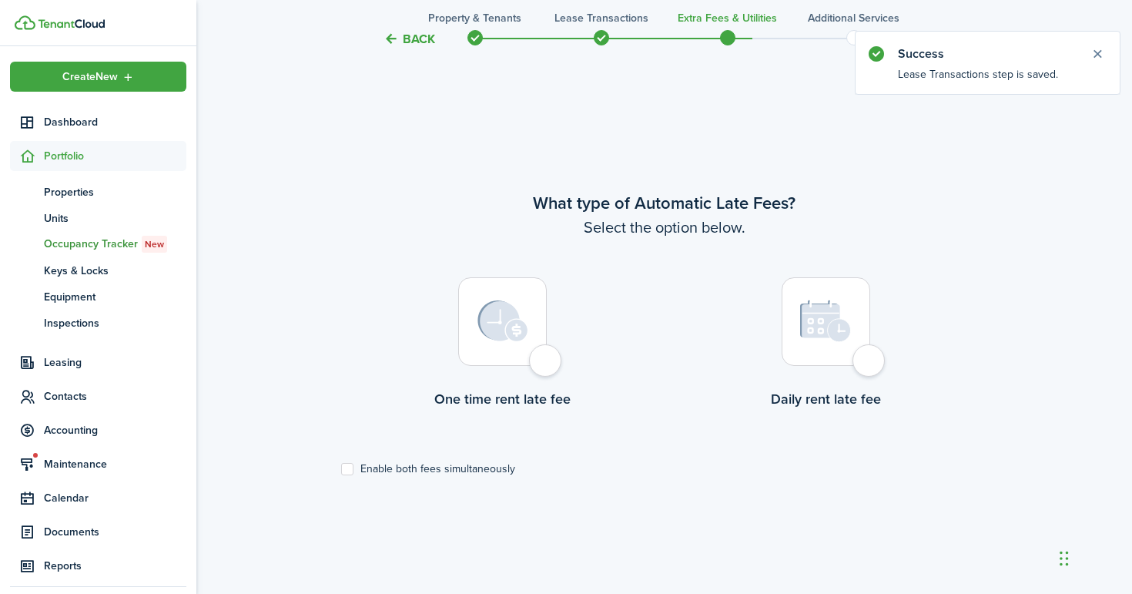
scroll to position [491, 0]
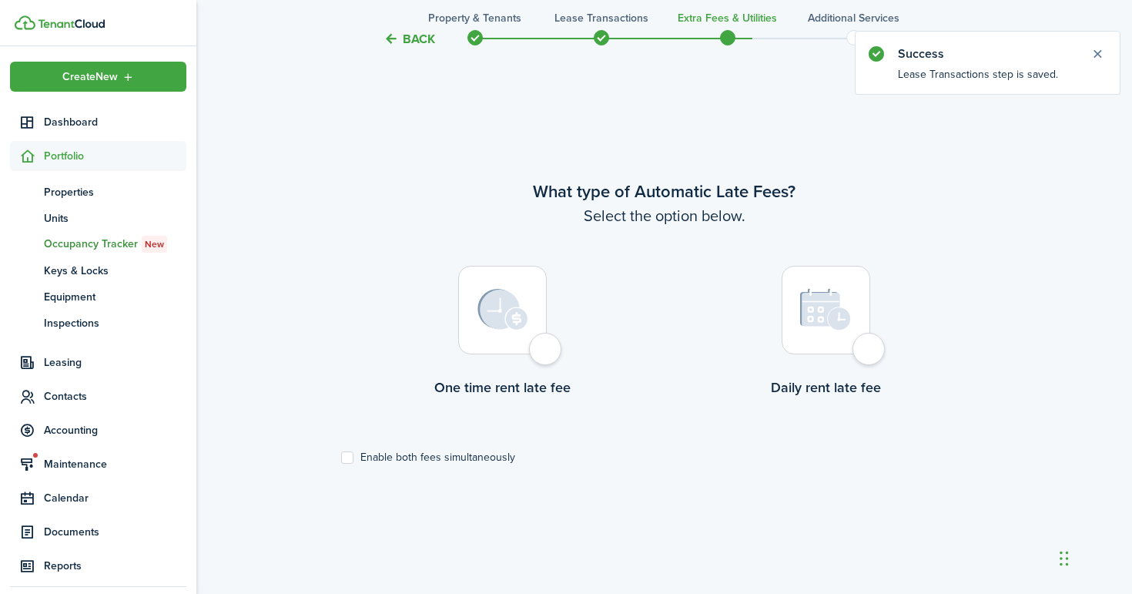
click at [545, 354] on div at bounding box center [502, 310] width 89 height 89
radio input "true"
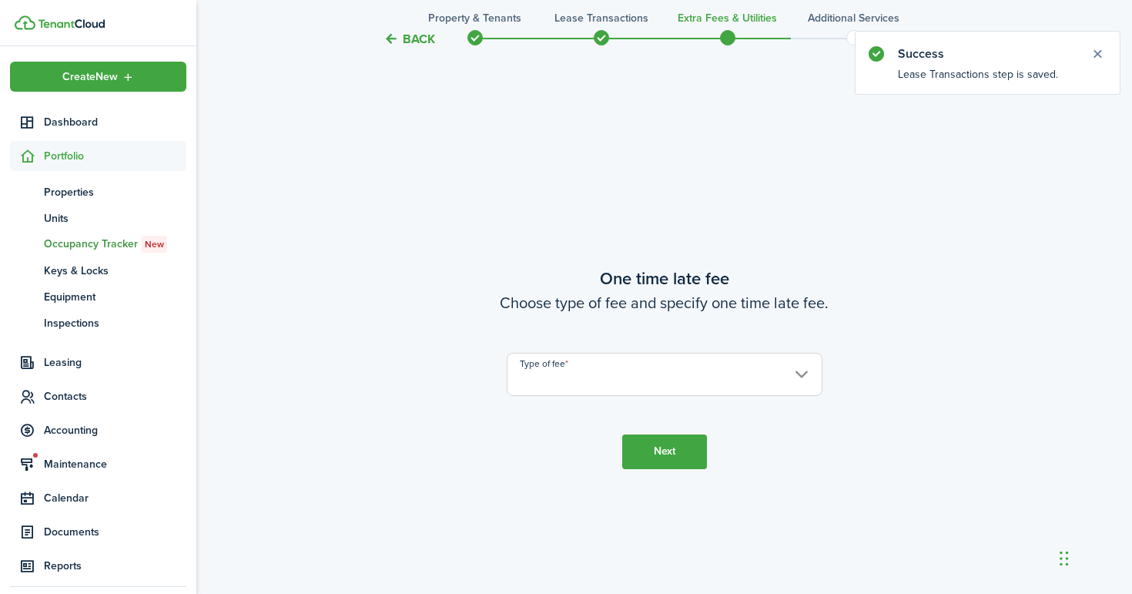
scroll to position [1084, 0]
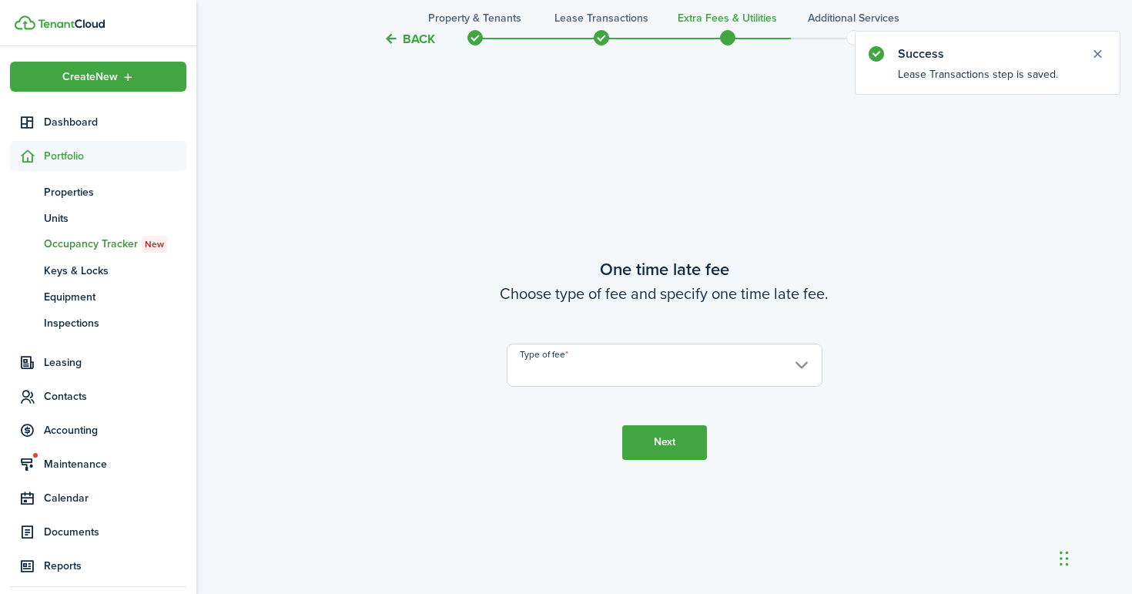
click at [545, 359] on input "Type of fee" at bounding box center [665, 364] width 316 height 43
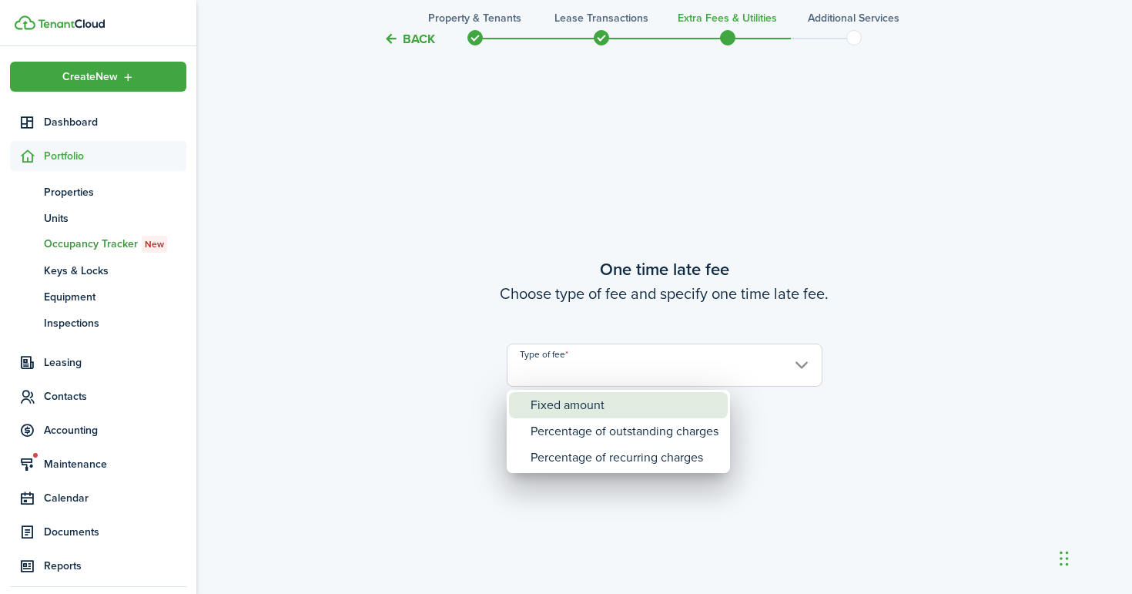
click at [552, 405] on div "Fixed amount" at bounding box center [625, 405] width 188 height 26
type input "Fixed amount"
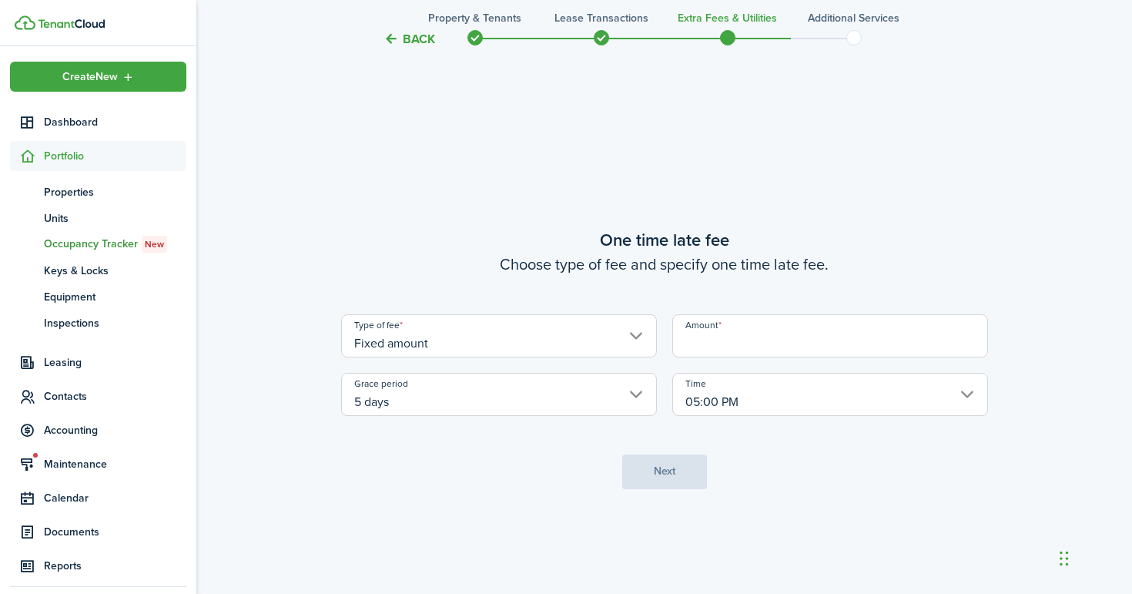
click at [787, 348] on input "Amount" at bounding box center [830, 335] width 316 height 43
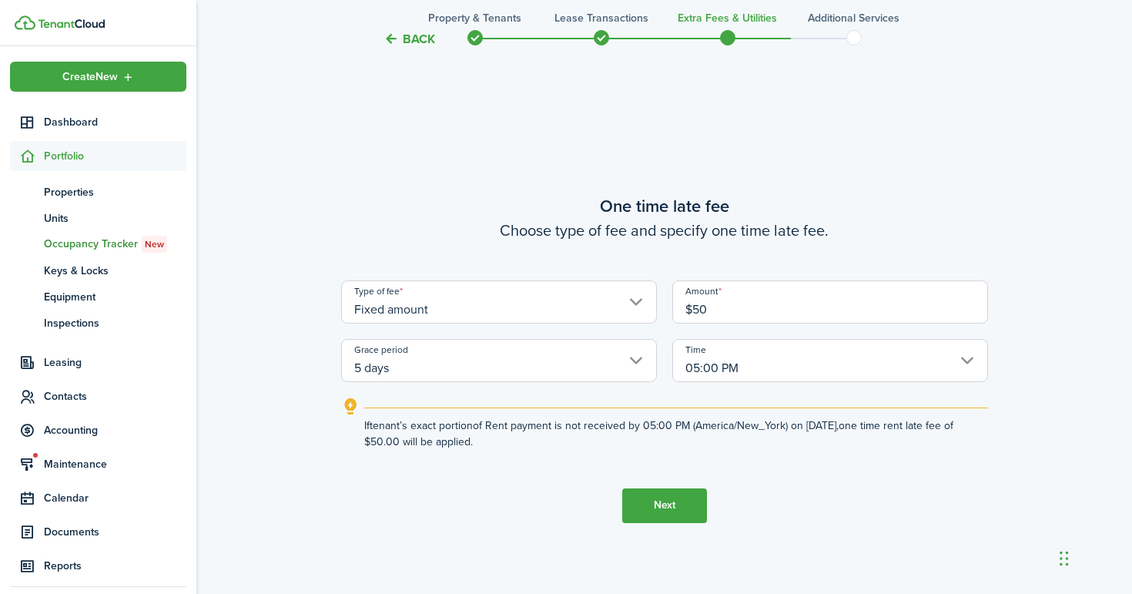
type input "$50.00"
click at [662, 499] on button "Next" at bounding box center [664, 505] width 85 height 35
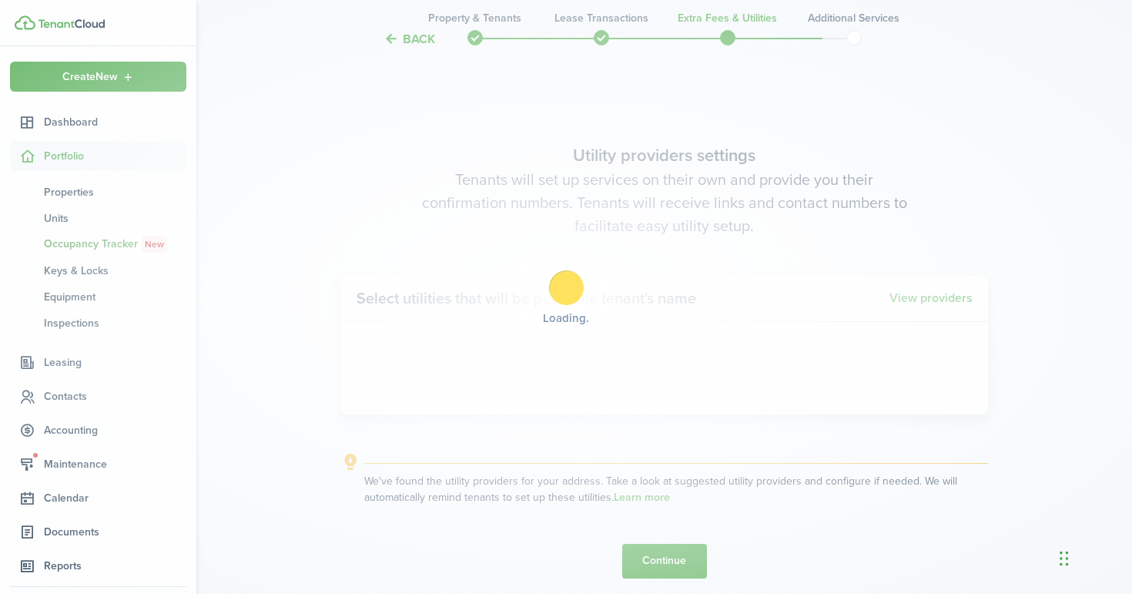
scroll to position [1678, 0]
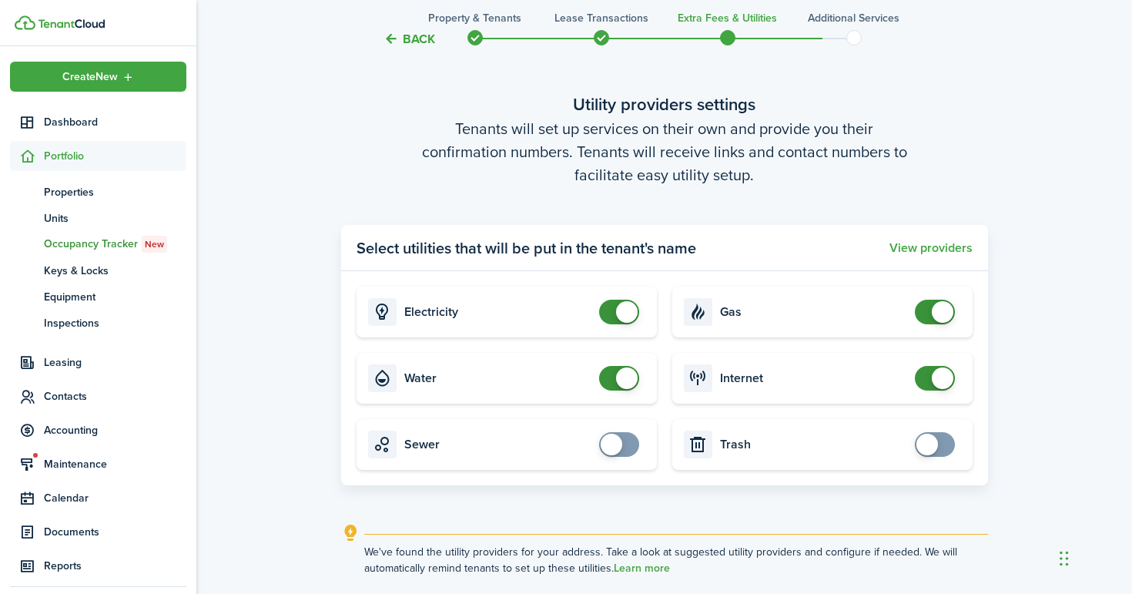
checkbox input "false"
click at [617, 314] on span at bounding box center [627, 312] width 22 height 22
checkbox input "false"
click at [623, 380] on span at bounding box center [627, 378] width 22 height 22
checkbox input "false"
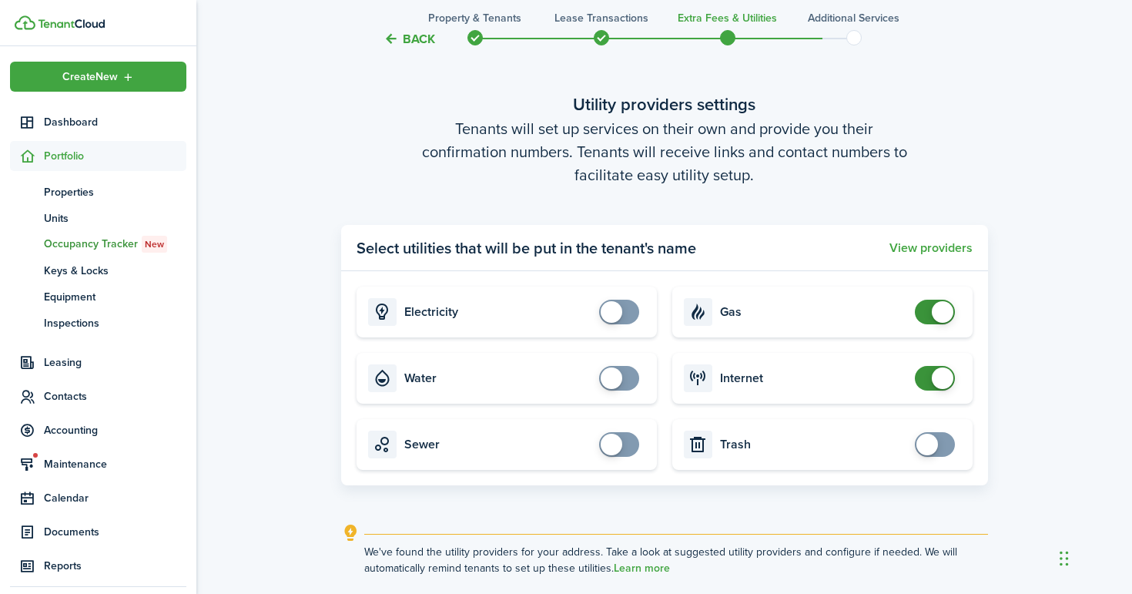
click at [948, 316] on span at bounding box center [943, 312] width 22 height 22
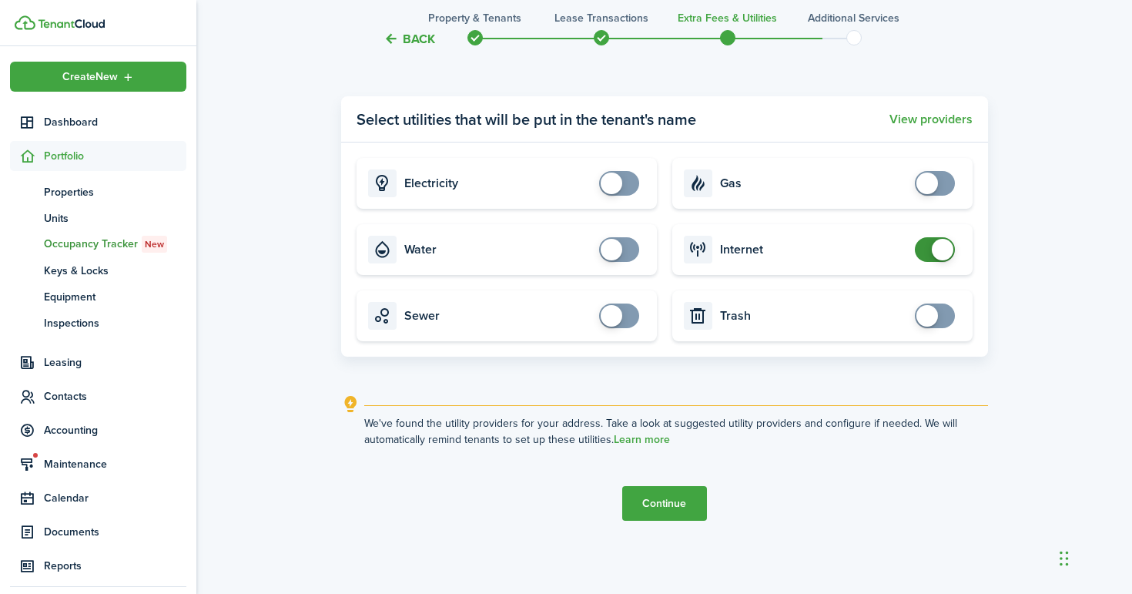
scroll to position [1807, 0]
click at [679, 512] on button "Continue" at bounding box center [664, 503] width 85 height 35
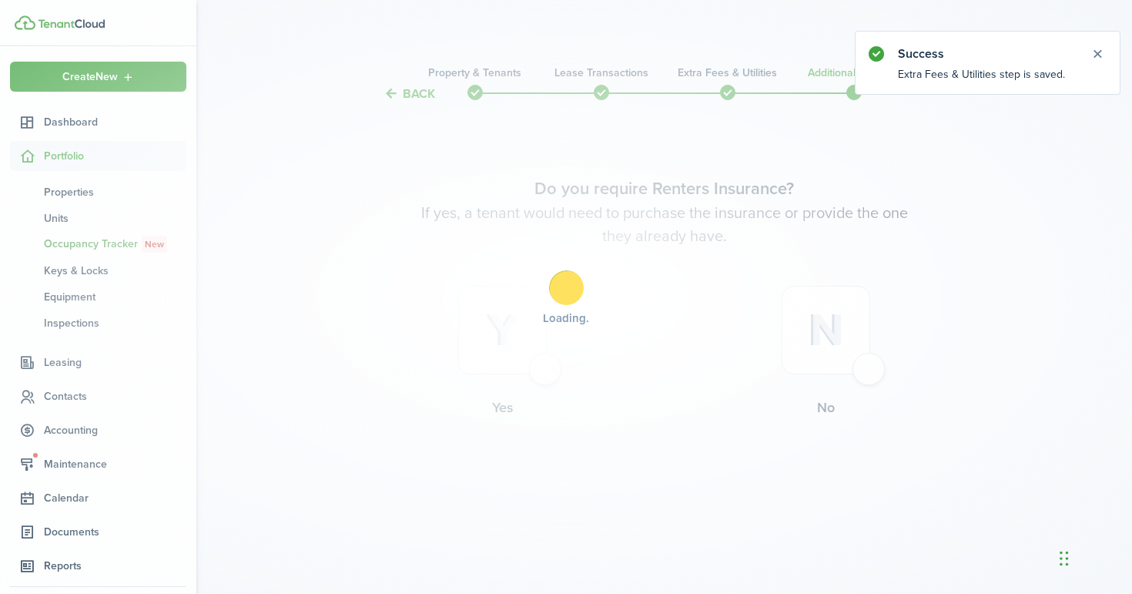
scroll to position [0, 0]
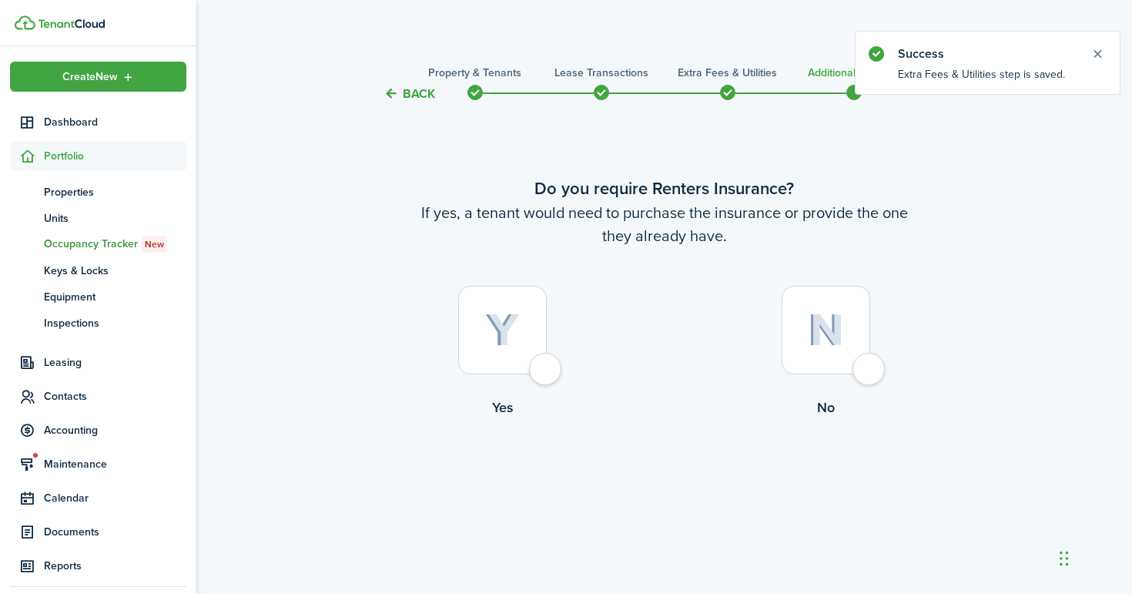
click at [857, 372] on div at bounding box center [826, 330] width 89 height 89
radio input "true"
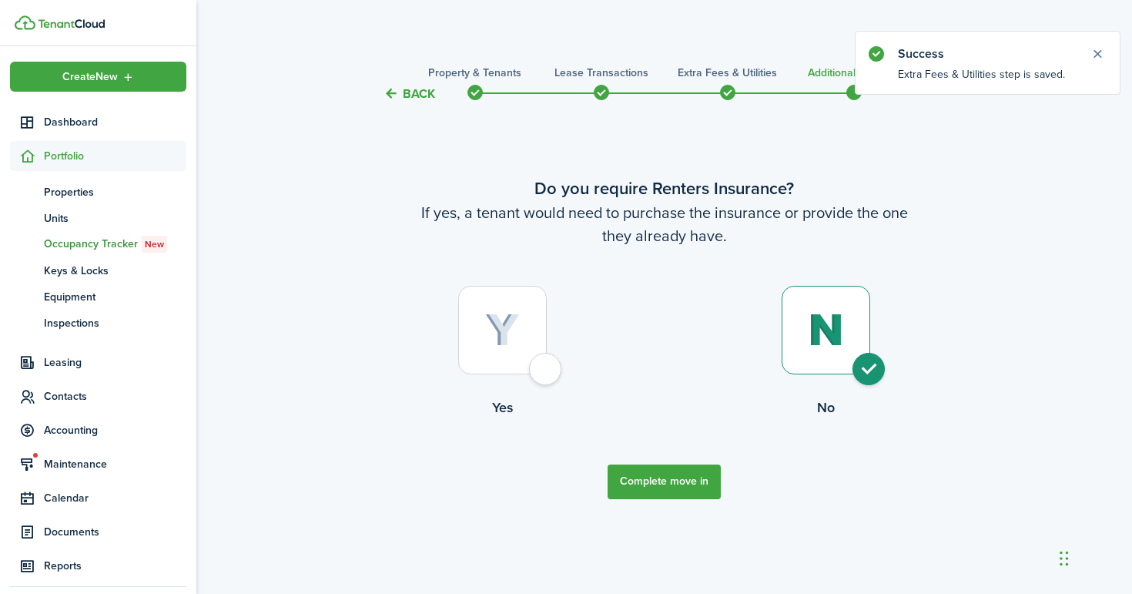
click at [642, 479] on button "Complete move in" at bounding box center [664, 481] width 113 height 35
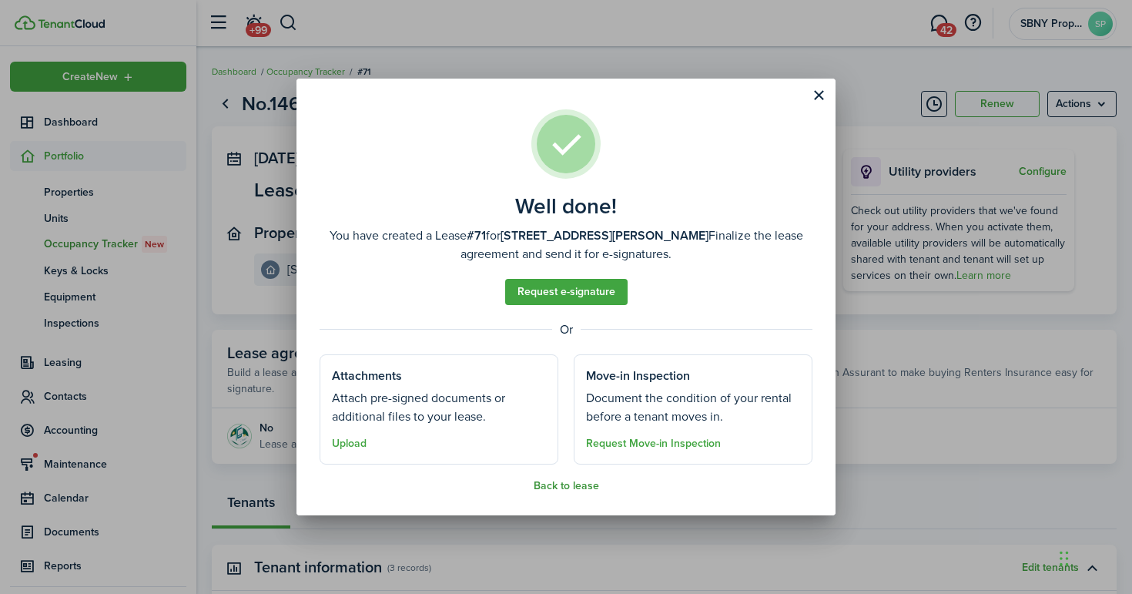
click at [574, 484] on button "Back to lease" at bounding box center [566, 486] width 65 height 12
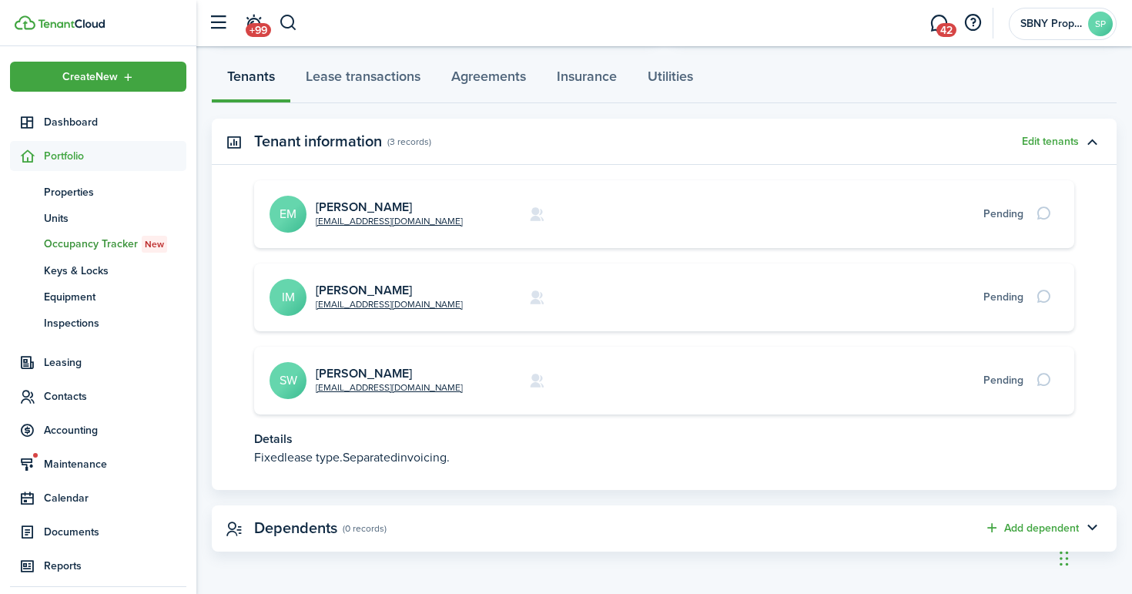
scroll to position [425, 0]
